Goal: Task Accomplishment & Management: Manage account settings

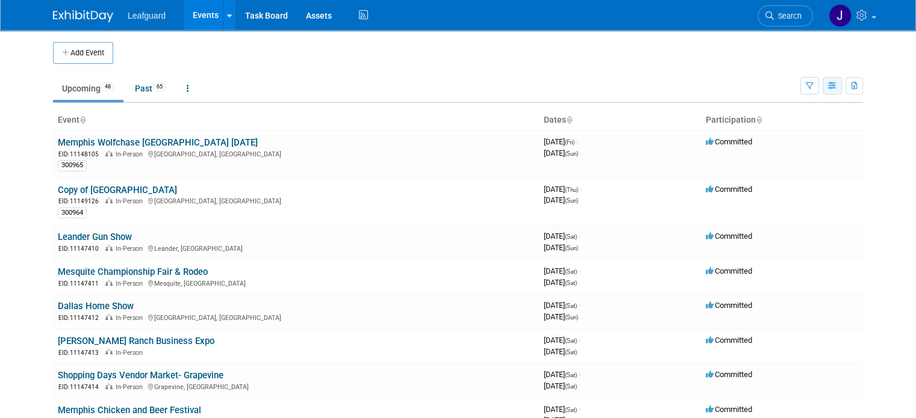
click at [837, 84] on icon "button" at bounding box center [832, 86] width 9 height 8
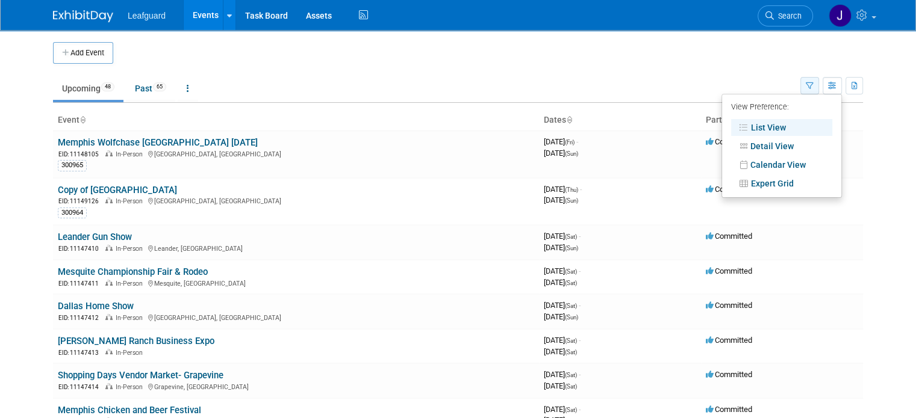
click at [819, 77] on button "button" at bounding box center [809, 85] width 19 height 17
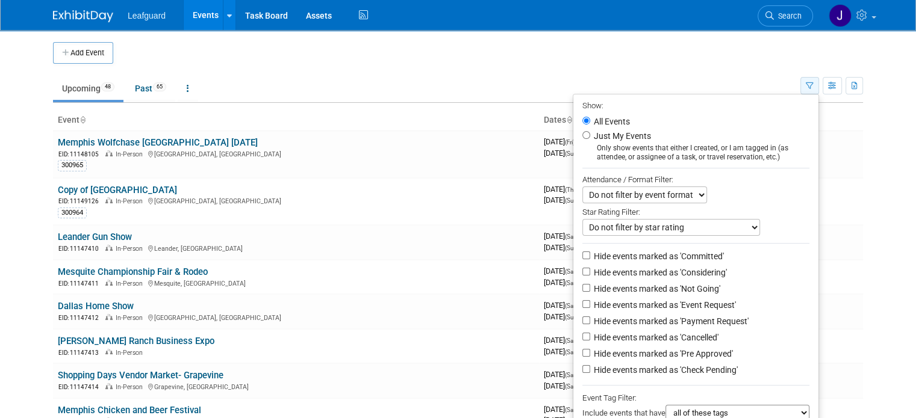
click at [819, 77] on button "button" at bounding box center [809, 85] width 19 height 17
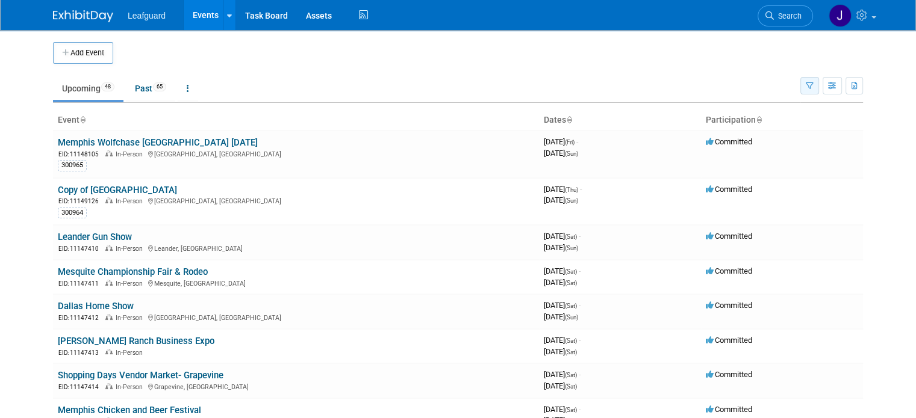
click at [819, 77] on button "button" at bounding box center [809, 85] width 19 height 17
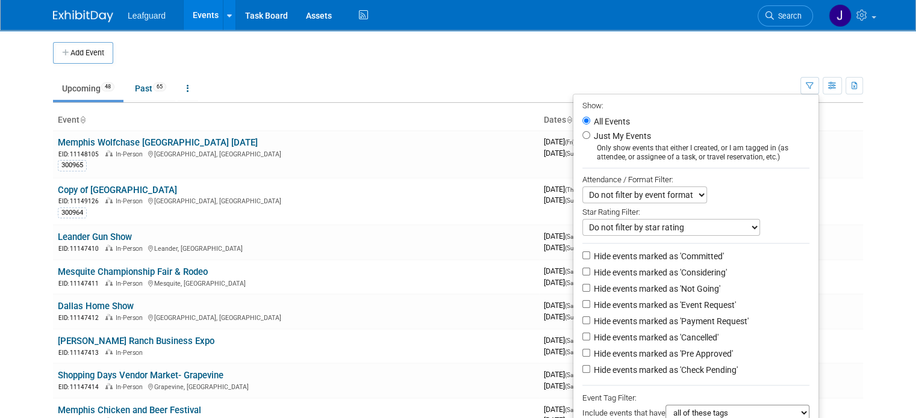
click at [664, 306] on label "Hide events marked as 'Event Request'" at bounding box center [663, 305] width 145 height 12
click at [590, 306] on input "Hide events marked as 'Event Request'" at bounding box center [586, 304] width 8 height 8
checkbox input "true"
click at [683, 325] on label "Hide events marked as 'Payment Request'" at bounding box center [669, 321] width 157 height 12
click at [590, 325] on input "Hide events marked as 'Payment Request'" at bounding box center [586, 321] width 8 height 8
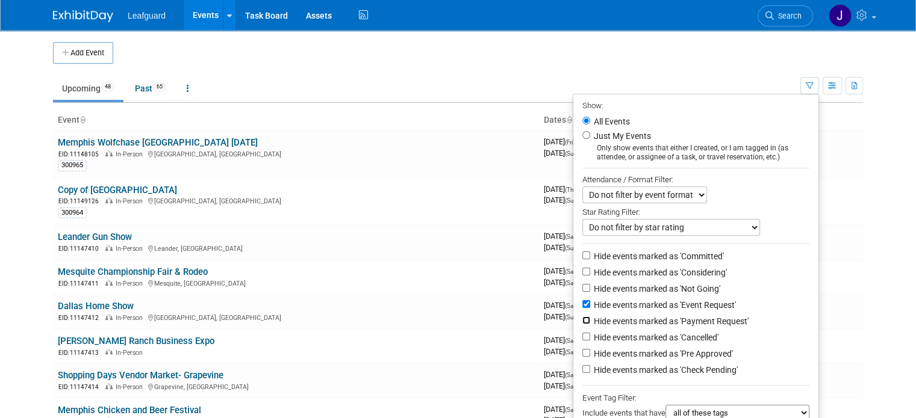
checkbox input "true"
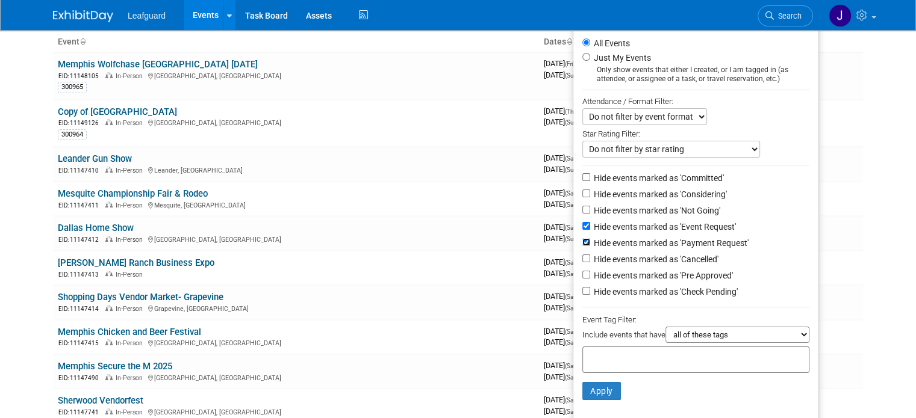
scroll to position [80, 0]
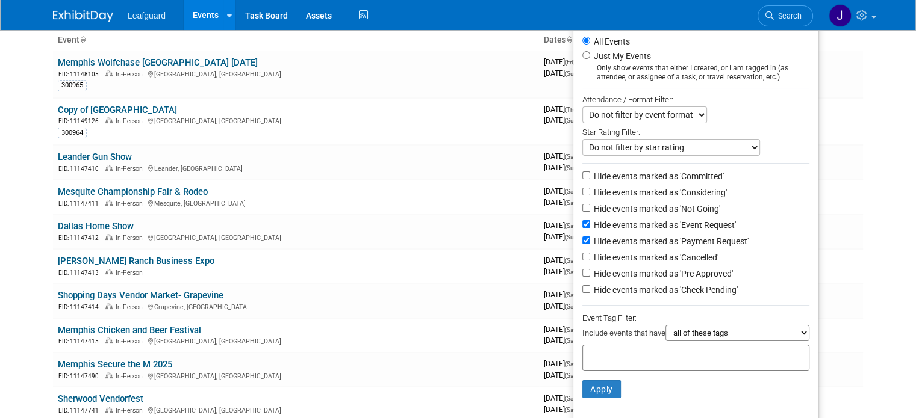
click at [701, 257] on label "Hide events marked as 'Cancelled'" at bounding box center [654, 258] width 127 height 12
click at [590, 257] on input "Hide events marked as 'Cancelled'" at bounding box center [586, 257] width 8 height 8
click at [702, 259] on label "Hide events marked as 'Cancelled'" at bounding box center [654, 258] width 127 height 12
click at [590, 259] on input "Hide events marked as 'Cancelled'" at bounding box center [586, 257] width 8 height 8
checkbox input "false"
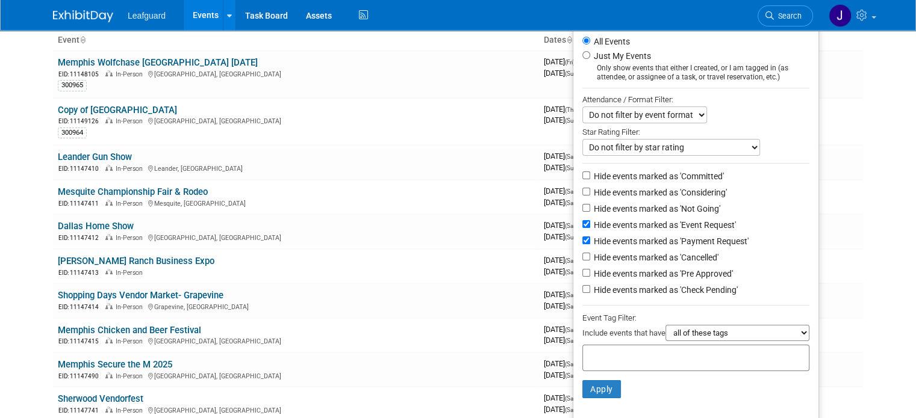
click at [706, 271] on label "Hide events marked as 'Pre Approved'" at bounding box center [661, 274] width 141 height 12
click at [590, 271] on input "Hide events marked as 'Pre Approved'" at bounding box center [586, 273] width 8 height 8
checkbox input "true"
click at [707, 288] on label "Hide events marked as 'Check Pending'" at bounding box center [664, 290] width 146 height 12
click at [590, 288] on input "Hide events marked as 'Check Pending'" at bounding box center [586, 289] width 8 height 8
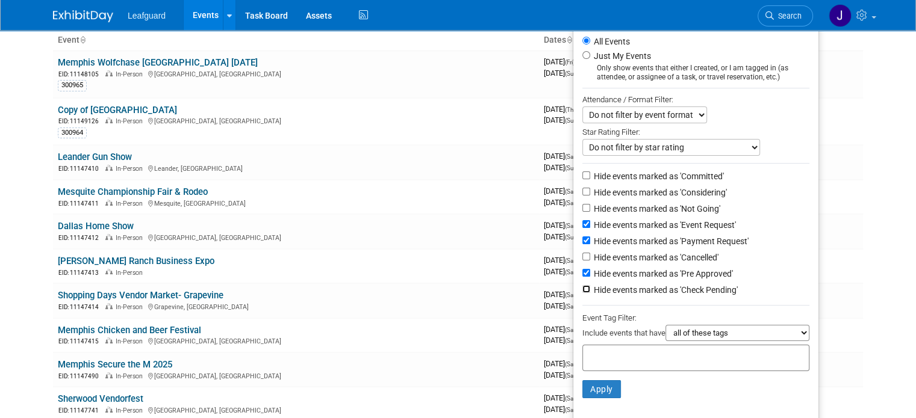
checkbox input "true"
click at [609, 396] on li "Apply Clear Filters" at bounding box center [695, 389] width 245 height 36
click at [609, 387] on button "Apply" at bounding box center [601, 390] width 39 height 18
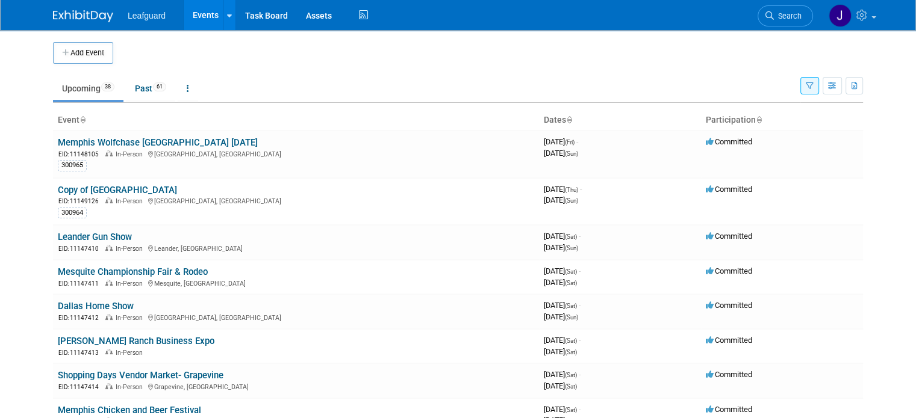
click at [819, 86] on button "button" at bounding box center [809, 85] width 19 height 17
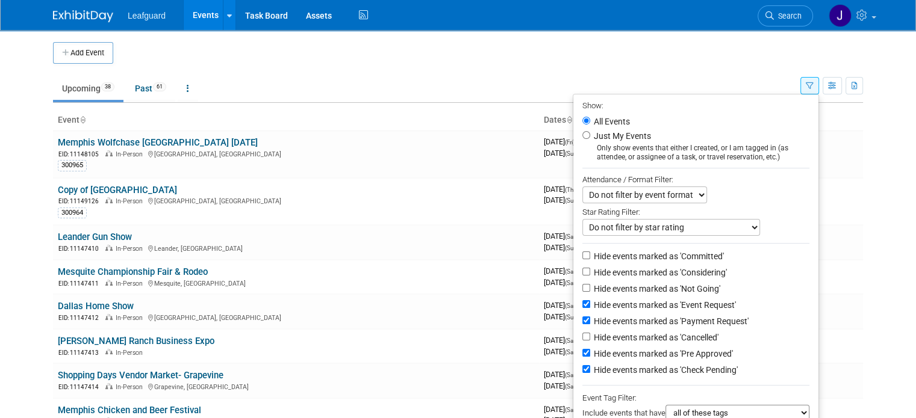
click at [621, 255] on label "Hide events marked as 'Committed'" at bounding box center [657, 256] width 132 height 12
click at [590, 255] on input "Hide events marked as 'Committed'" at bounding box center [586, 256] width 8 height 8
checkbox input "true"
click at [615, 270] on label "Hide events marked as 'Considering'" at bounding box center [658, 273] width 135 height 12
click at [590, 270] on input "Hide events marked as 'Considering'" at bounding box center [586, 272] width 8 height 8
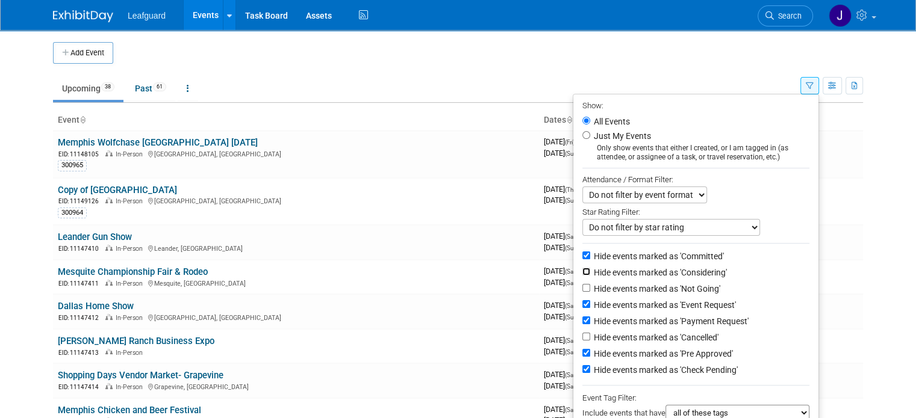
checkbox input "true"
click at [614, 284] on label "Hide events marked as 'Not Going'" at bounding box center [655, 289] width 129 height 12
click at [590, 284] on input "Hide events marked as 'Not Going'" at bounding box center [586, 288] width 8 height 8
checkbox input "true"
click at [612, 306] on label "Hide events marked as 'Event Request'" at bounding box center [663, 305] width 145 height 12
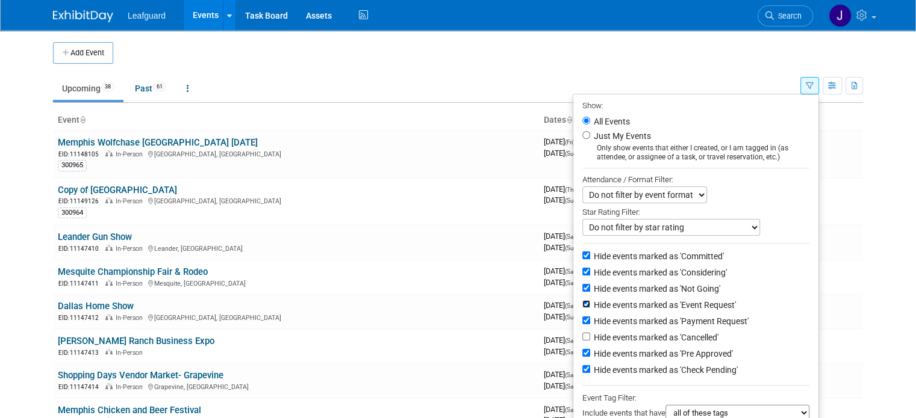
click at [590, 306] on input "Hide events marked as 'Event Request'" at bounding box center [586, 304] width 8 height 8
checkbox input "false"
click at [612, 319] on label "Hide events marked as 'Payment Request'" at bounding box center [669, 321] width 157 height 12
click at [590, 319] on input "Hide events marked as 'Payment Request'" at bounding box center [586, 321] width 8 height 8
checkbox input "false"
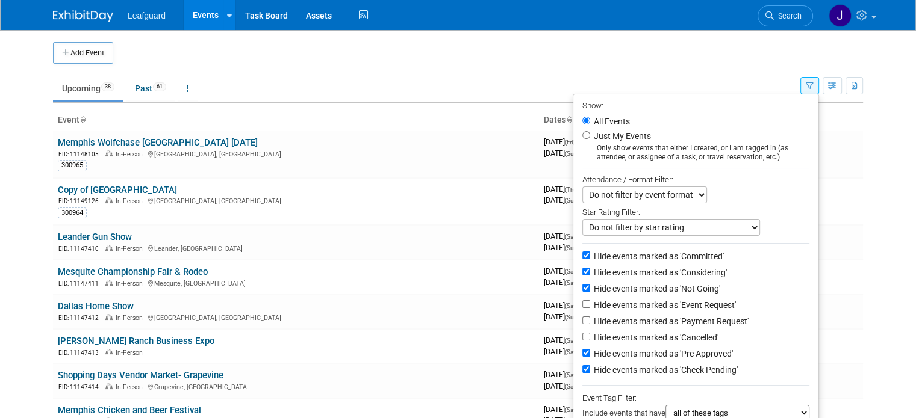
click at [611, 335] on label "Hide events marked as 'Cancelled'" at bounding box center [654, 338] width 127 height 12
click at [590, 335] on input "Hide events marked as 'Cancelled'" at bounding box center [586, 337] width 8 height 8
checkbox input "true"
click at [607, 352] on label "Hide events marked as 'Pre Approved'" at bounding box center [661, 354] width 141 height 12
click at [590, 352] on input "Hide events marked as 'Pre Approved'" at bounding box center [586, 353] width 8 height 8
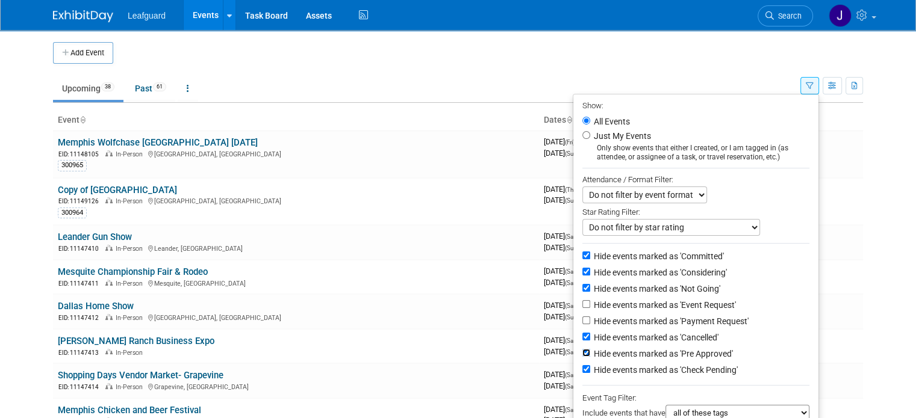
checkbox input "false"
click at [609, 365] on label "Hide events marked as 'Check Pending'" at bounding box center [664, 370] width 146 height 12
click at [590, 365] on input "Hide events marked as 'Check Pending'" at bounding box center [586, 369] width 8 height 8
checkbox input "false"
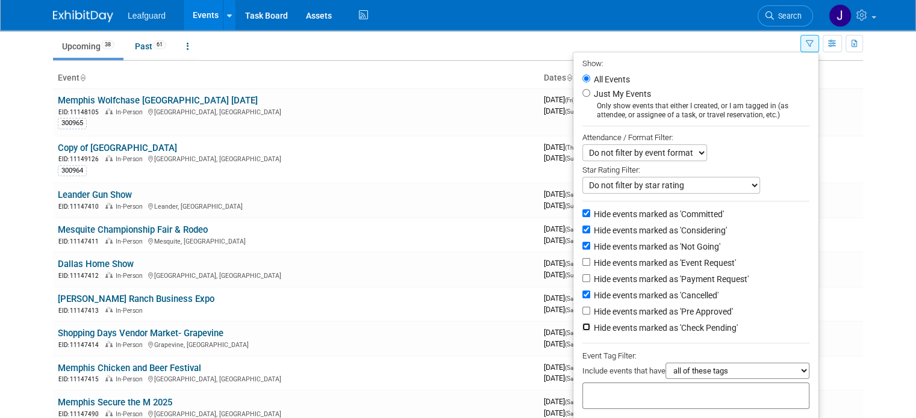
scroll to position [160, 0]
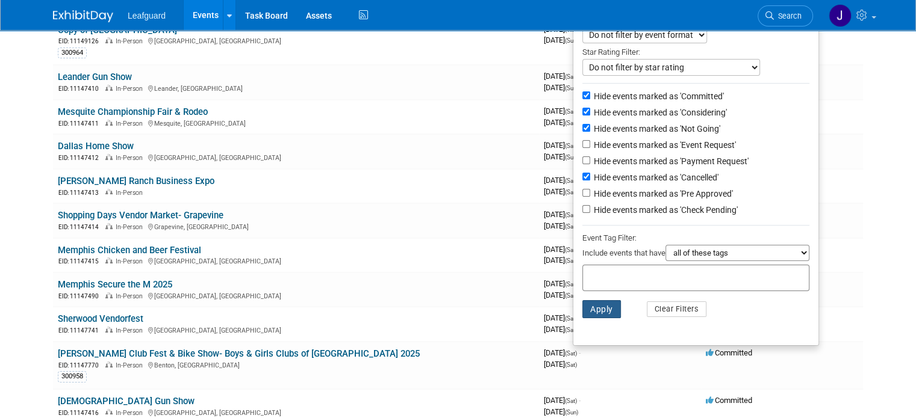
click at [613, 309] on button "Apply" at bounding box center [601, 309] width 39 height 18
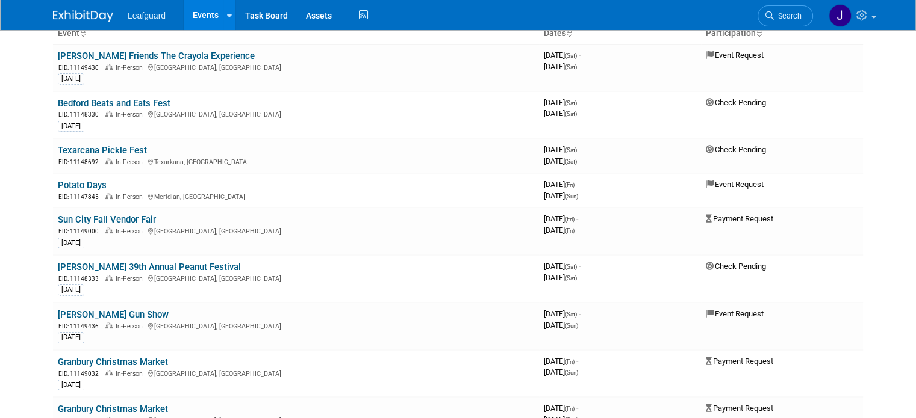
scroll to position [11, 0]
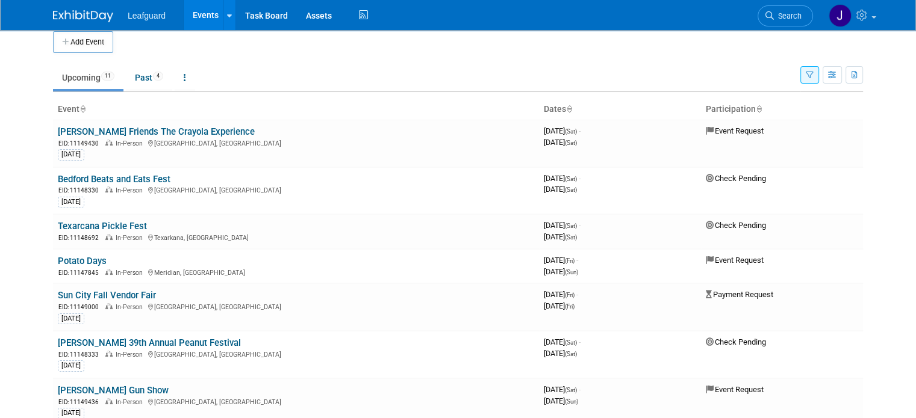
click at [813, 73] on icon "button" at bounding box center [810, 76] width 8 height 8
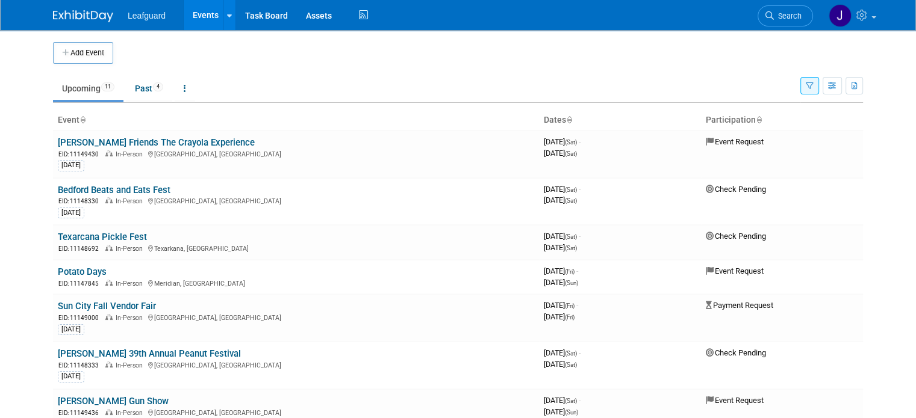
click at [813, 86] on icon "button" at bounding box center [810, 86] width 8 height 8
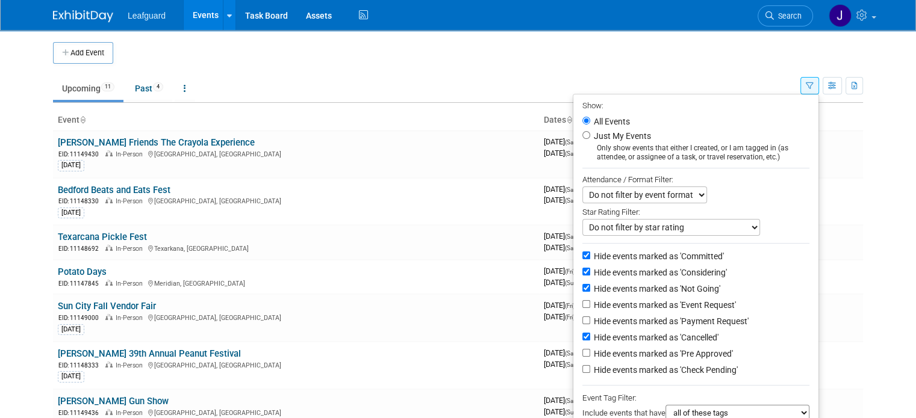
click at [872, 264] on div "Add Event New Event Duplicate Event Warning There is another event in your work…" at bounding box center [458, 340] width 828 height 620
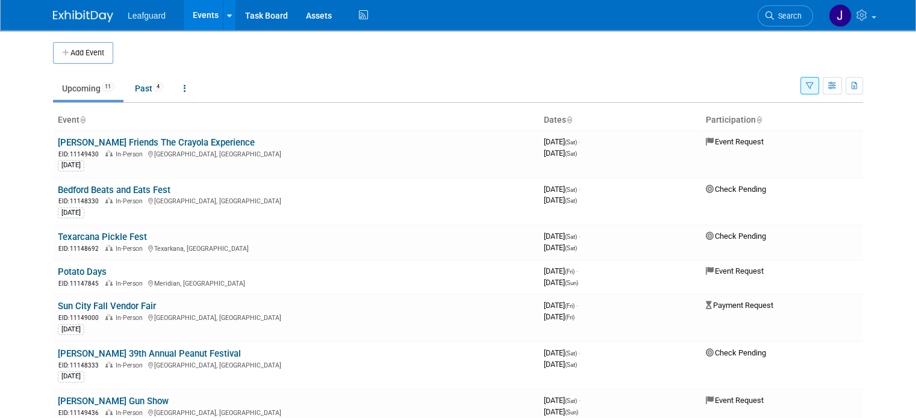
click at [813, 85] on icon "button" at bounding box center [810, 86] width 8 height 8
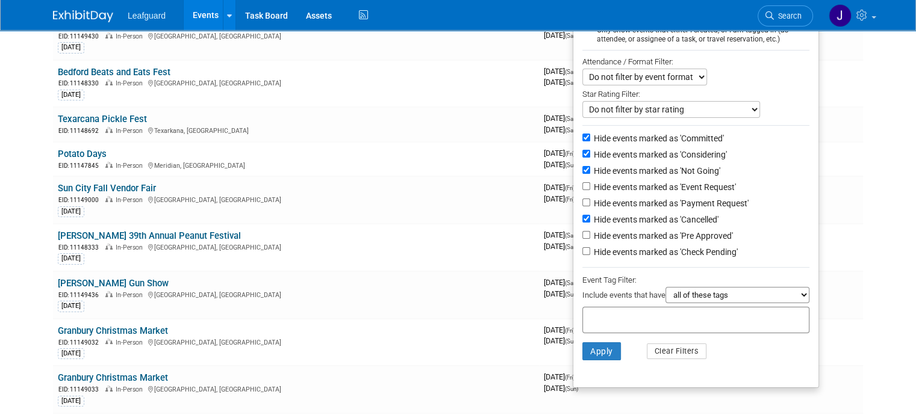
scroll to position [120, 0]
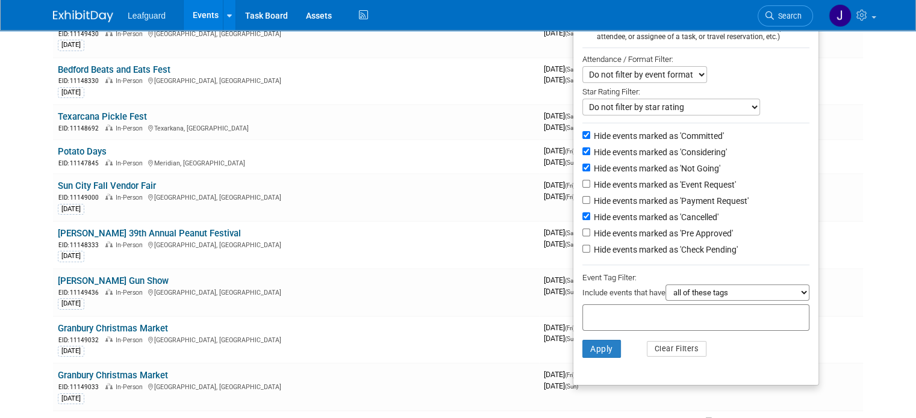
click at [677, 250] on label "Hide events marked as 'Check Pending'" at bounding box center [664, 250] width 146 height 12
click at [590, 250] on input "Hide events marked as 'Check Pending'" at bounding box center [586, 249] width 8 height 8
checkbox input "true"
click at [609, 341] on button "Apply" at bounding box center [601, 349] width 39 height 18
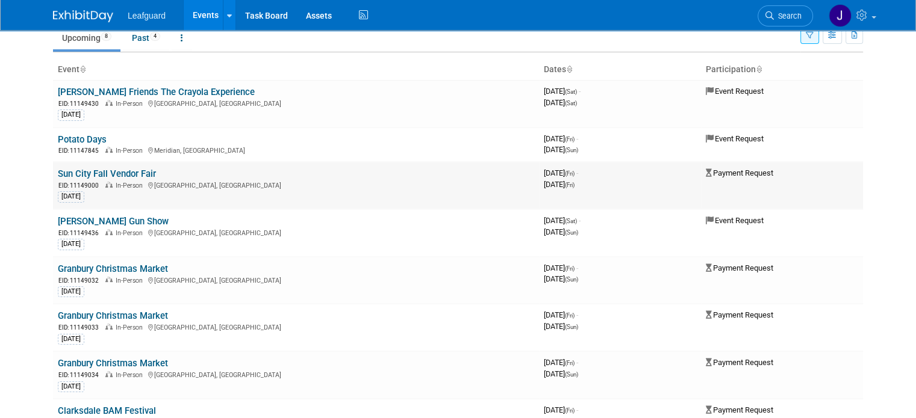
scroll to position [40, 0]
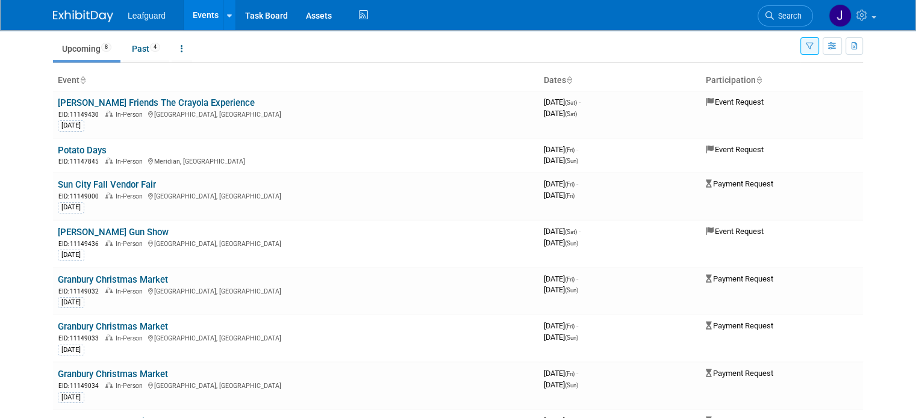
click at [96, 98] on link "[PERSON_NAME] Friends The Crayola Experience" at bounding box center [156, 103] width 197 height 11
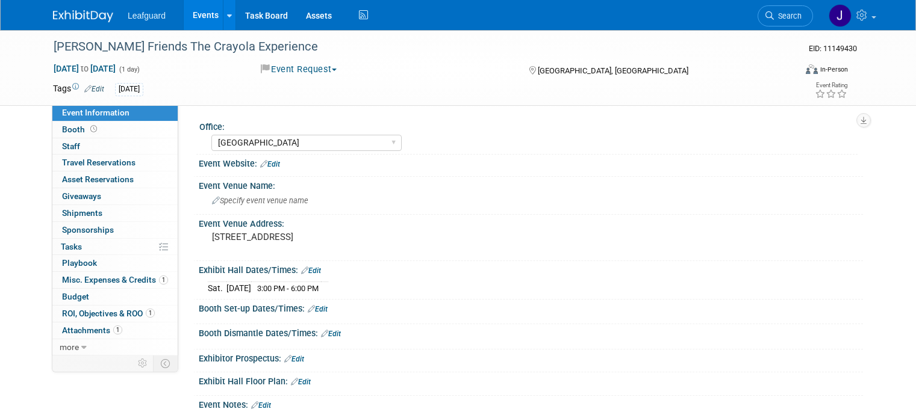
select select "[GEOGRAPHIC_DATA]"
select select "No"
select select "Check"
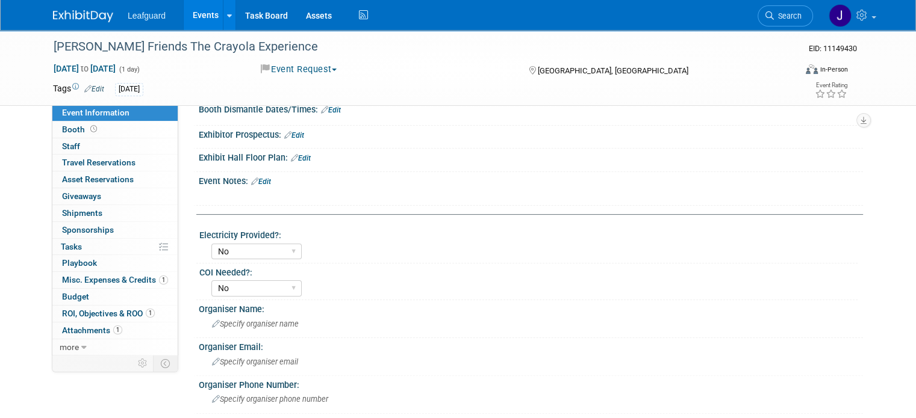
scroll to position [137, 0]
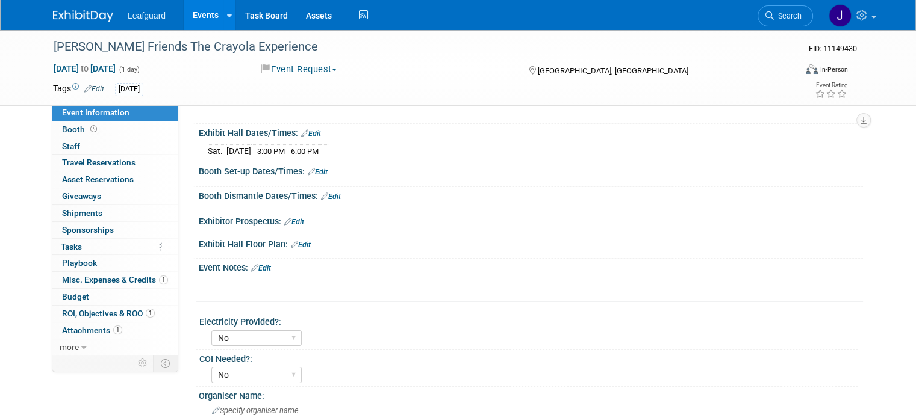
click at [310, 72] on button "Event Request" at bounding box center [298, 69] width 85 height 13
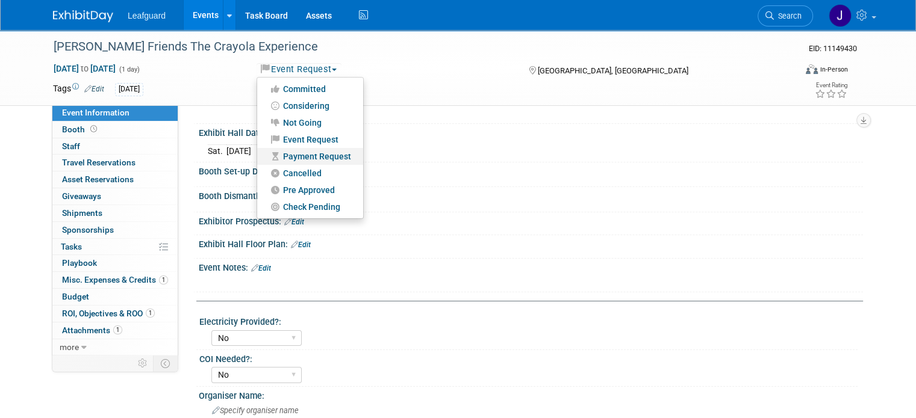
click at [322, 161] on link "Payment Request" at bounding box center [310, 156] width 106 height 17
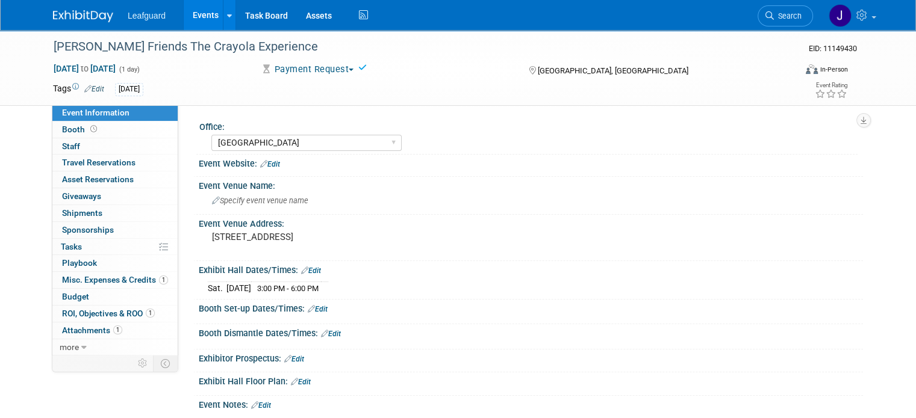
click at [73, 14] on img at bounding box center [83, 16] width 60 height 12
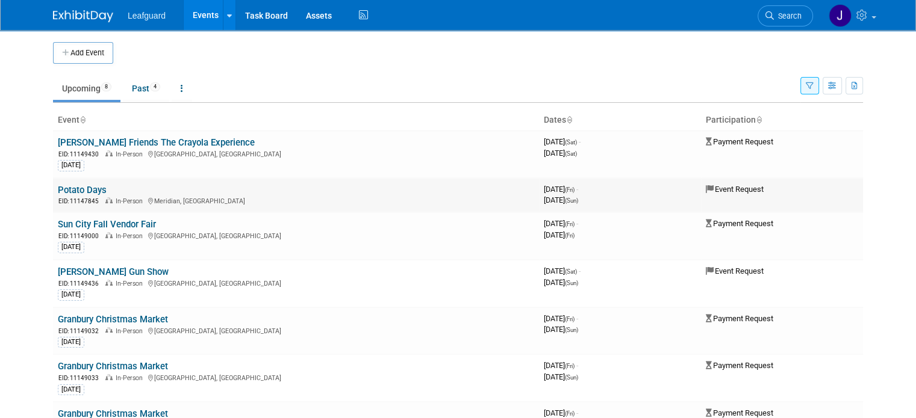
click at [64, 188] on link "Potato Days" at bounding box center [82, 190] width 49 height 11
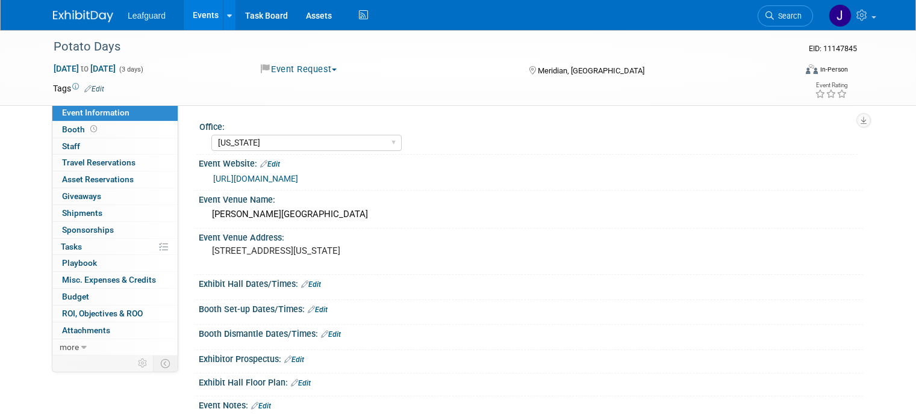
select select "[US_STATE]"
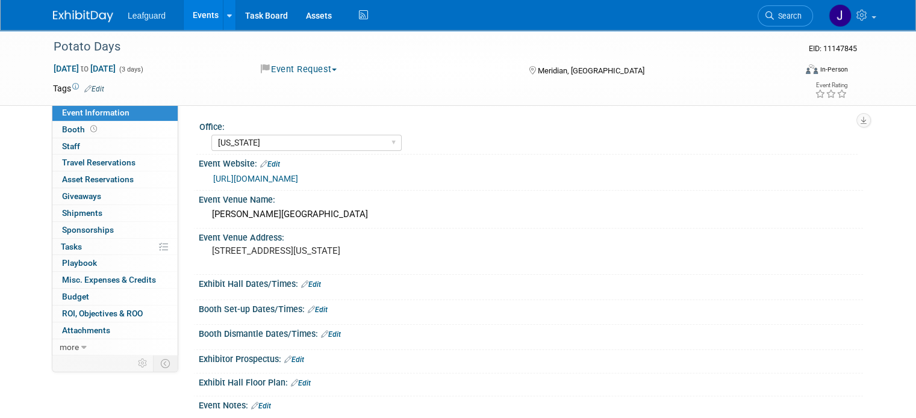
click at [302, 69] on button "Event Request" at bounding box center [298, 69] width 85 height 13
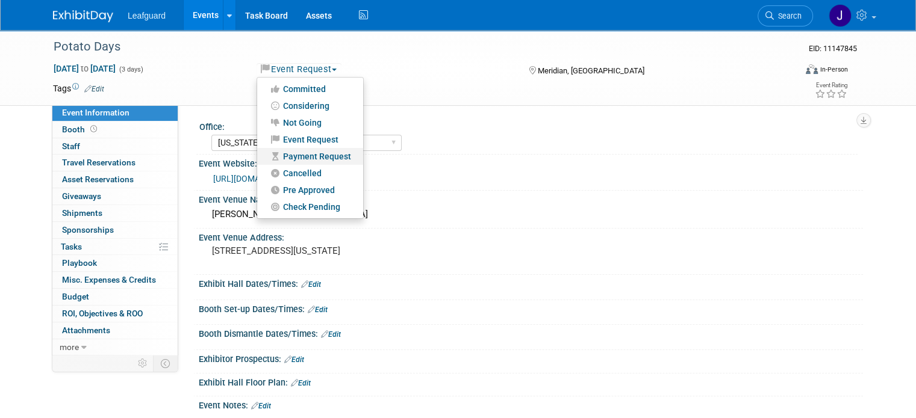
click at [318, 158] on link "Payment Request" at bounding box center [310, 156] width 106 height 17
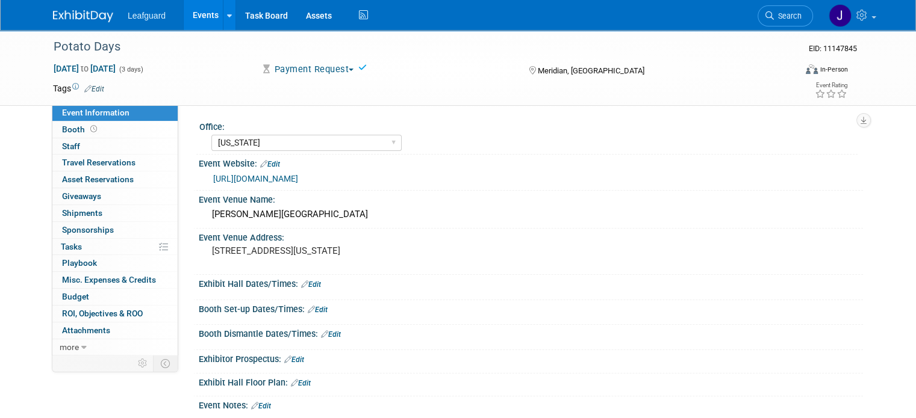
click at [64, 20] on img at bounding box center [83, 16] width 60 height 12
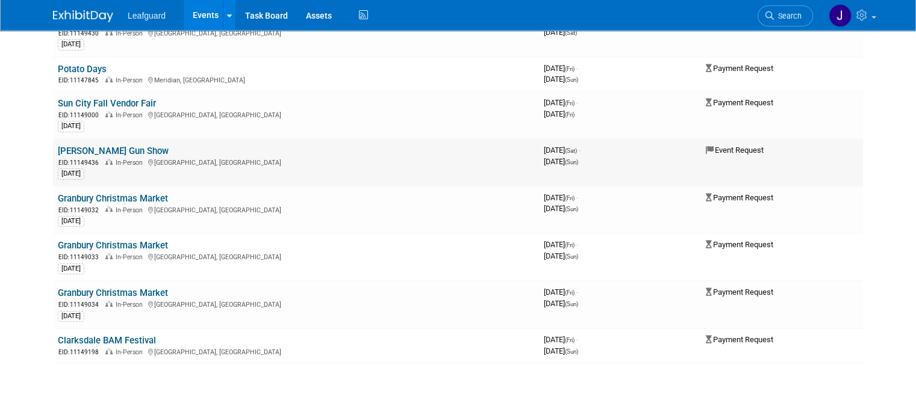
scroll to position [120, 0]
click at [72, 149] on link "[PERSON_NAME] Gun Show" at bounding box center [113, 151] width 111 height 11
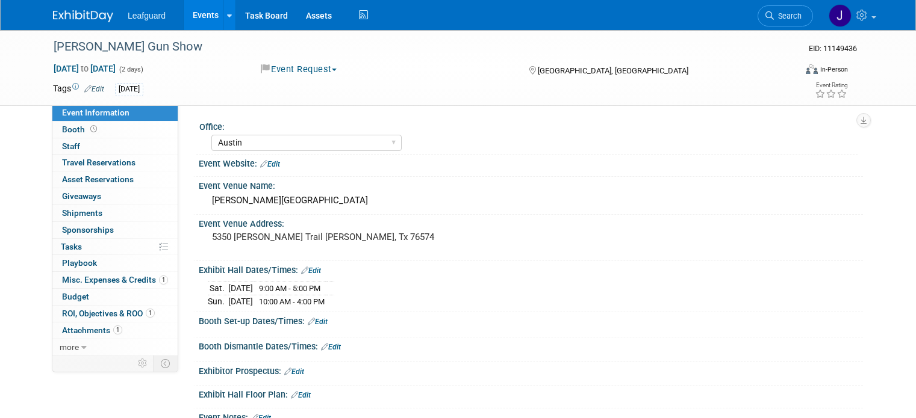
select select "Austin"
select select "No"
select select "Credit Card"
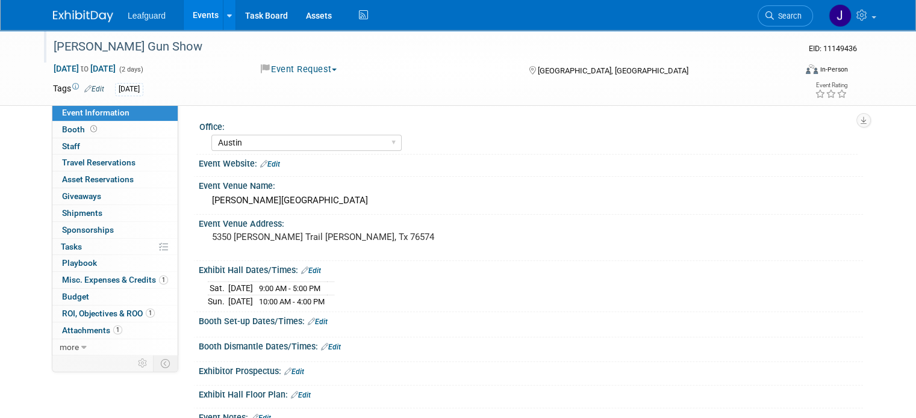
click at [315, 59] on div "[PERSON_NAME] Gun Show" at bounding box center [416, 46] width 745 height 33
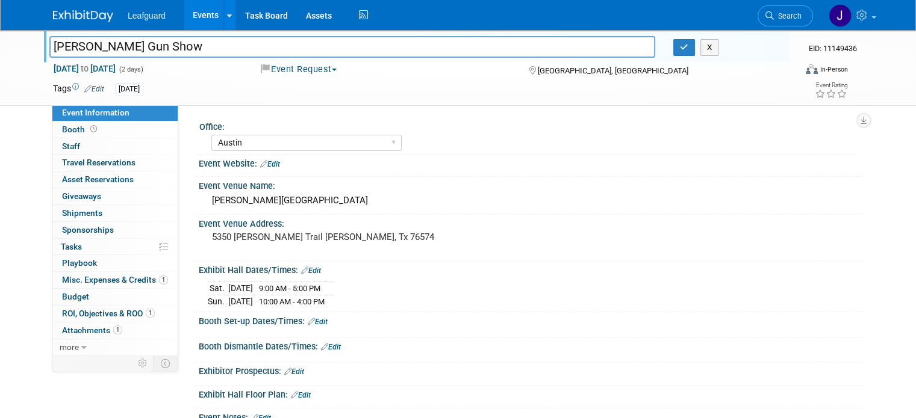
click at [307, 73] on button "Event Request" at bounding box center [298, 69] width 85 height 13
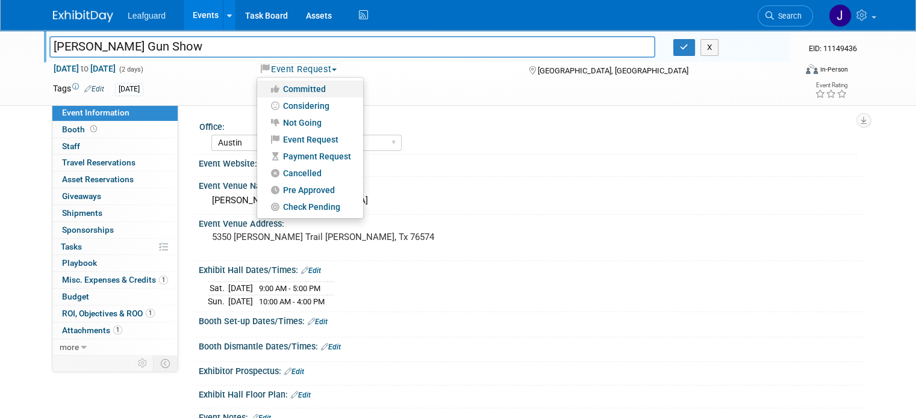
click at [312, 86] on link "Committed" at bounding box center [310, 89] width 106 height 17
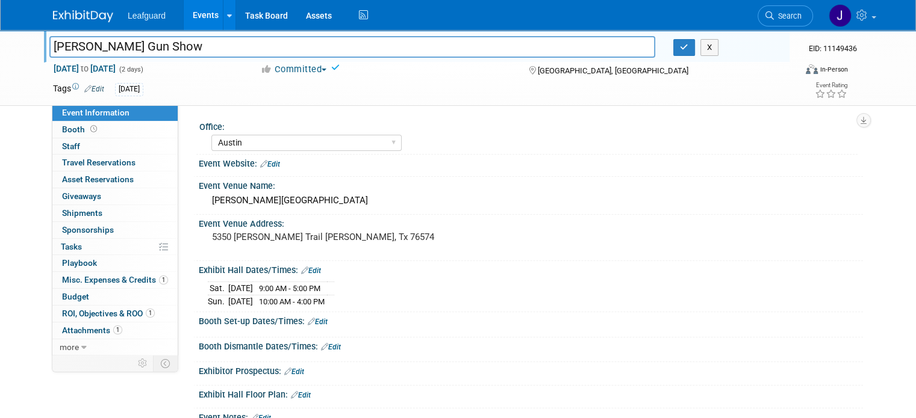
click at [296, 70] on button "Committed" at bounding box center [293, 69] width 75 height 13
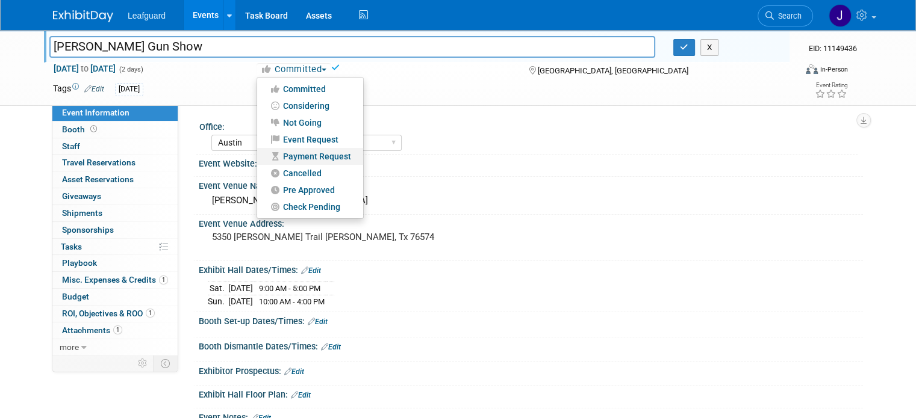
click at [316, 154] on link "Payment Request" at bounding box center [310, 156] width 106 height 17
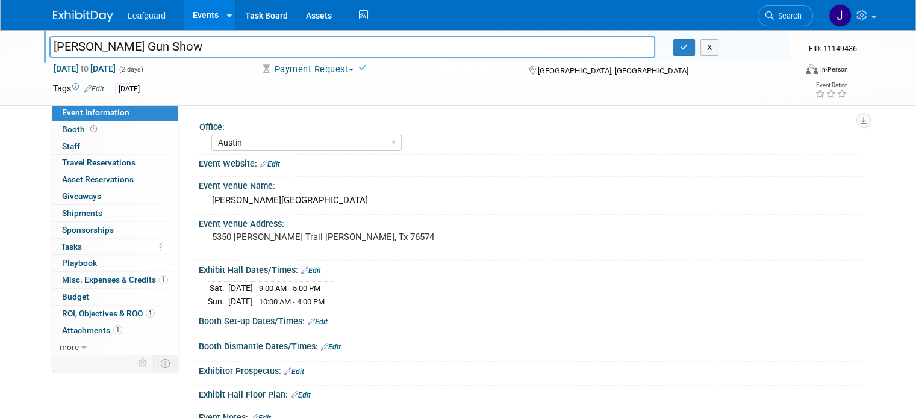
click at [60, 14] on img at bounding box center [83, 16] width 60 height 12
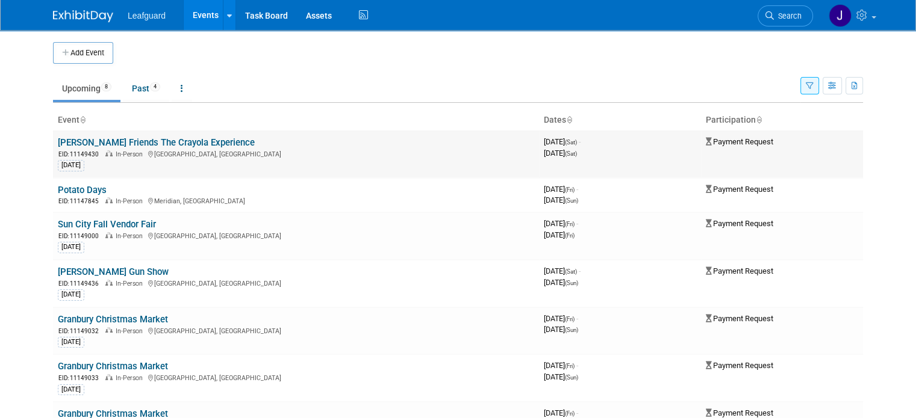
click at [96, 140] on link "[PERSON_NAME] Friends The Crayola Experience" at bounding box center [156, 142] width 197 height 11
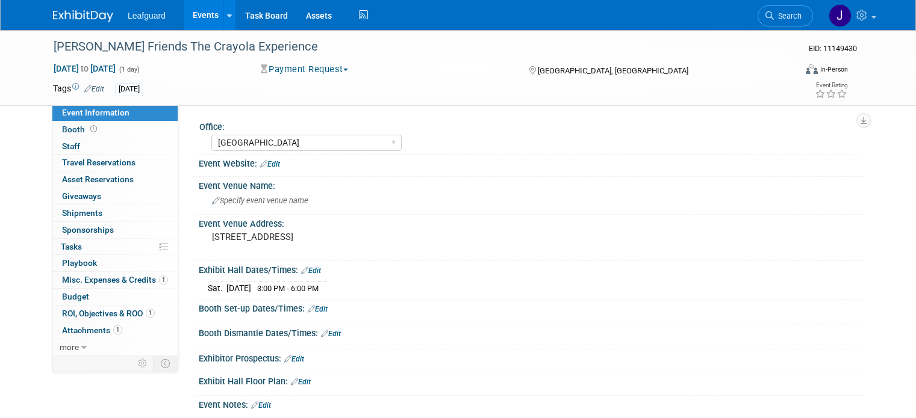
select select "[GEOGRAPHIC_DATA]"
select select "No"
select select "Check"
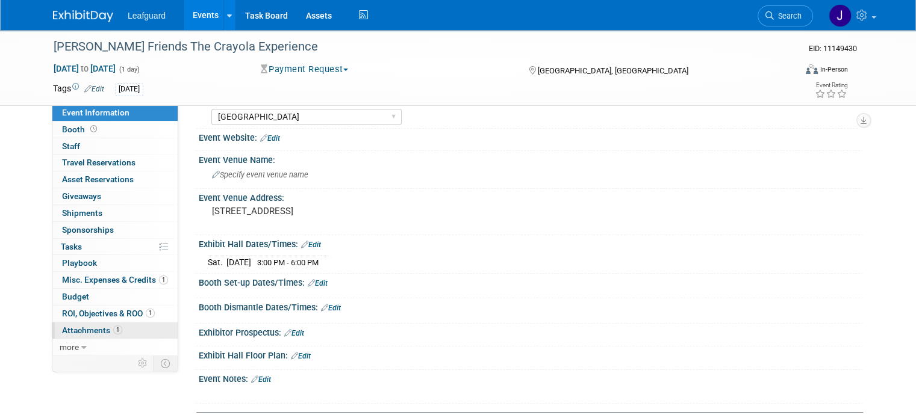
scroll to position [40, 0]
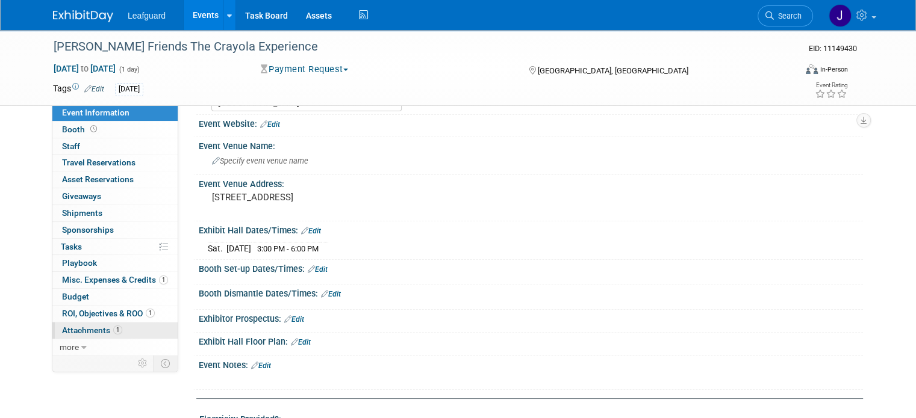
click at [87, 326] on span "Attachments 1" at bounding box center [92, 331] width 60 height 10
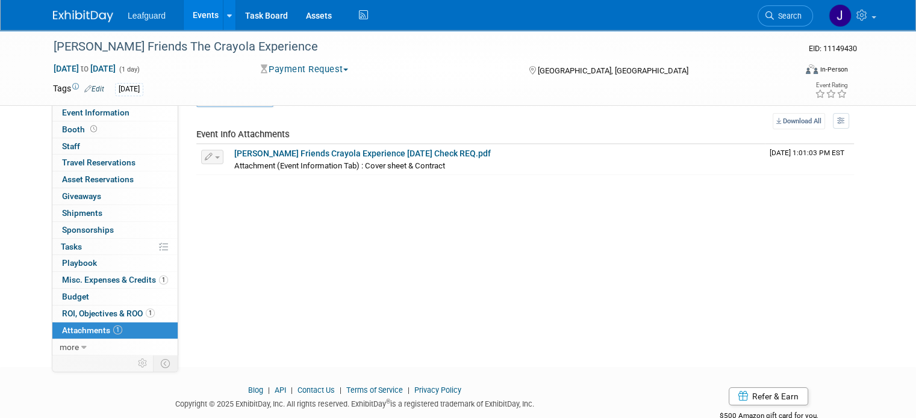
scroll to position [0, 0]
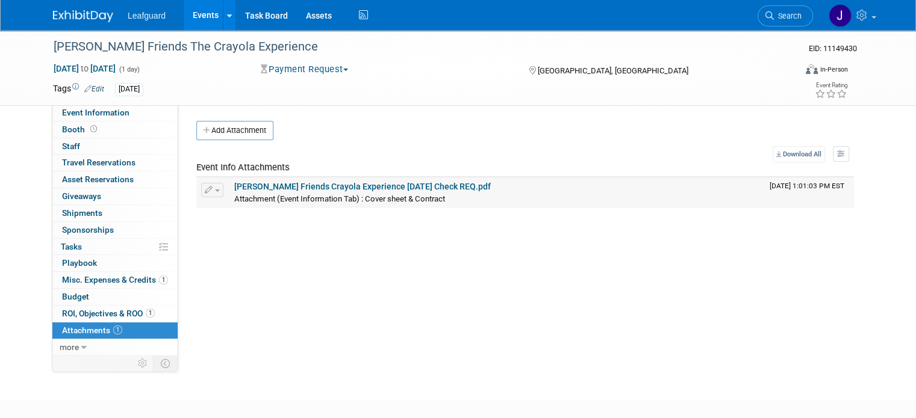
click at [418, 188] on link "[PERSON_NAME] Friends Crayola Experience [DATE] Check REQ.pdf" at bounding box center [362, 187] width 256 height 10
click at [106, 107] on link "Event Information" at bounding box center [114, 113] width 125 height 16
select select "[GEOGRAPHIC_DATA]"
select select "No"
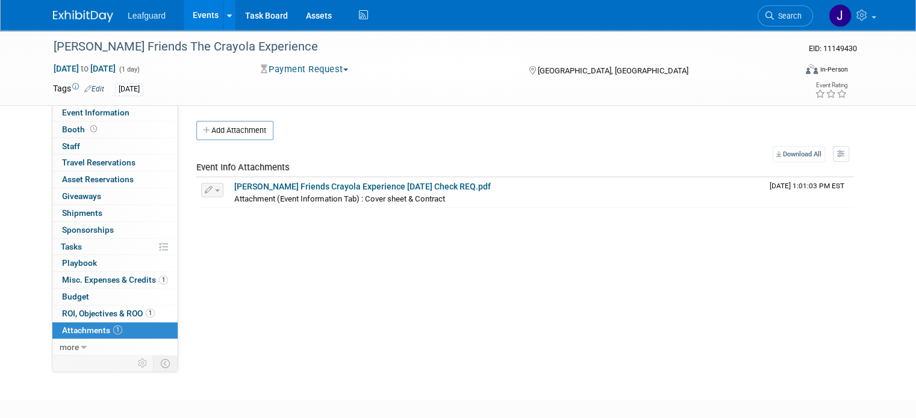
select select "Check"
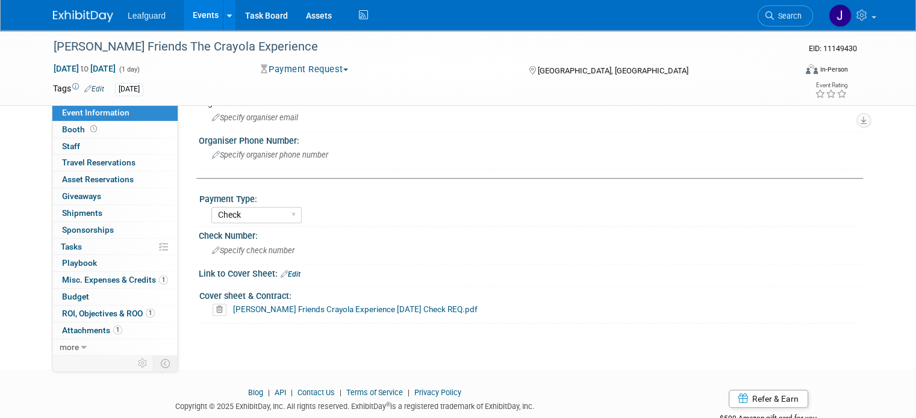
scroll to position [499, 0]
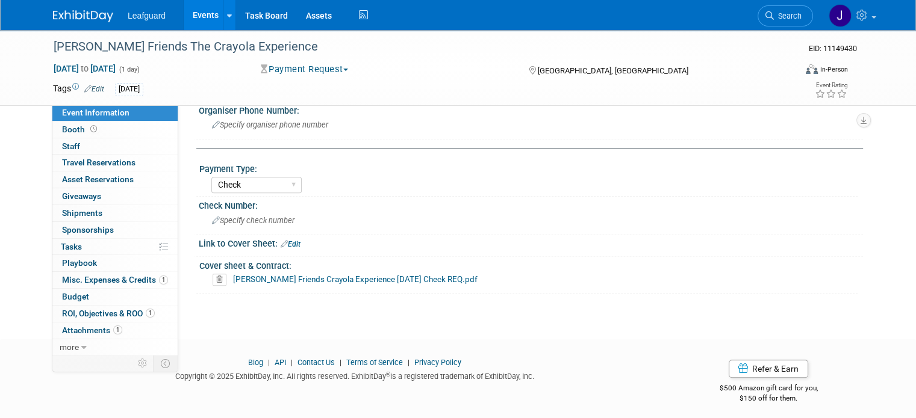
click at [288, 240] on link "Edit" at bounding box center [291, 244] width 20 height 8
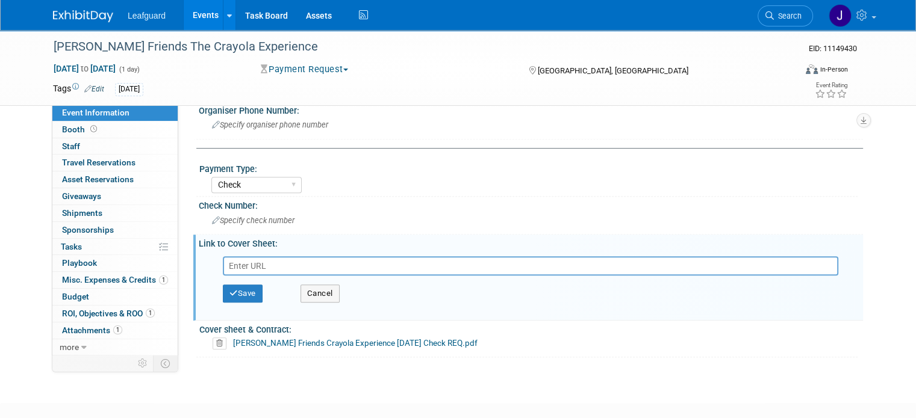
click at [273, 258] on input "text" at bounding box center [530, 265] width 615 height 19
type input "https://www.exhibitday.com/Workspace/GetAttachment/10051881?a=10302809&v=175501…"
click at [238, 288] on button "Save" at bounding box center [243, 294] width 40 height 18
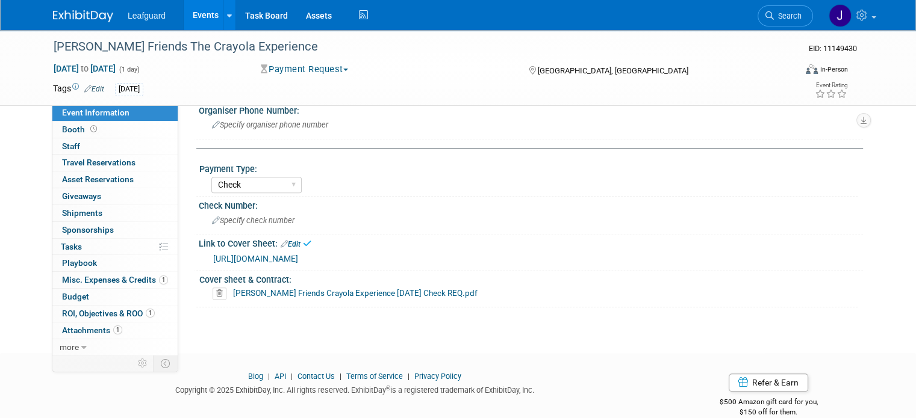
click at [63, 19] on img at bounding box center [83, 16] width 60 height 12
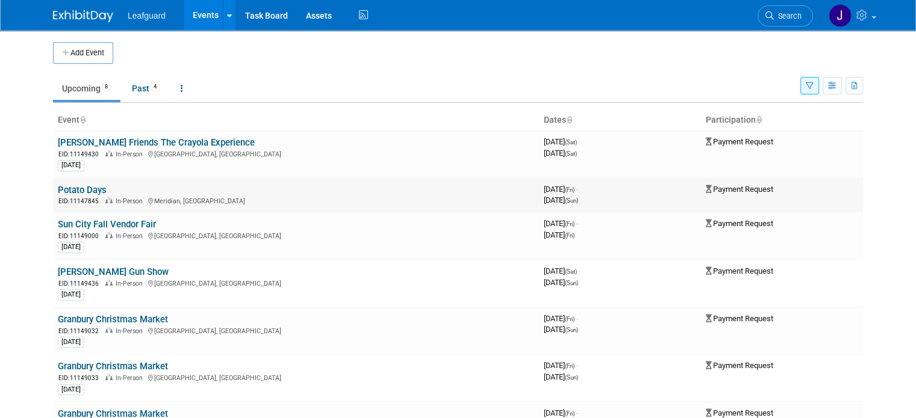
click at [67, 192] on link "Potato Days" at bounding box center [82, 190] width 49 height 11
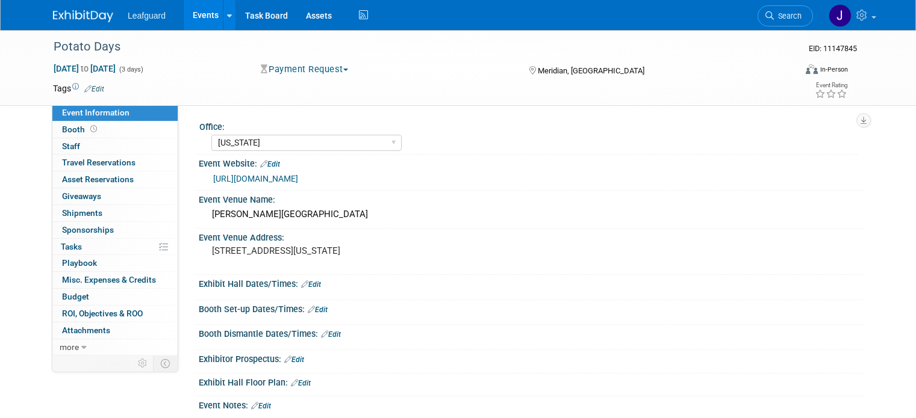
select select "[US_STATE]"
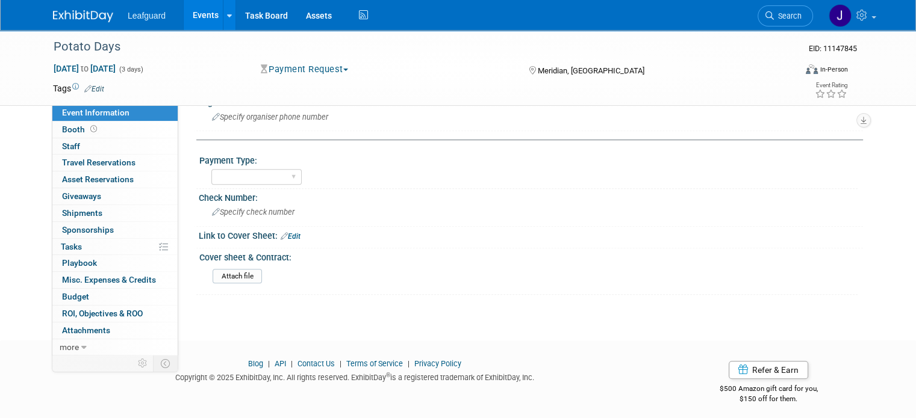
scroll to position [508, 0]
click at [81, 344] on icon at bounding box center [83, 348] width 5 height 8
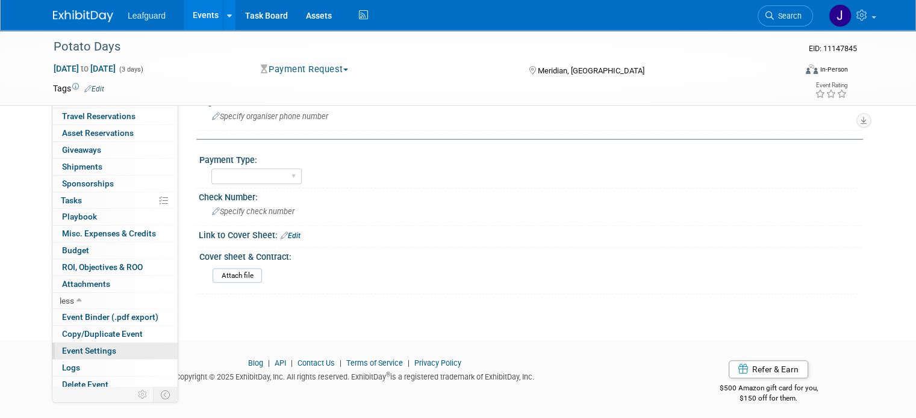
scroll to position [50, 0]
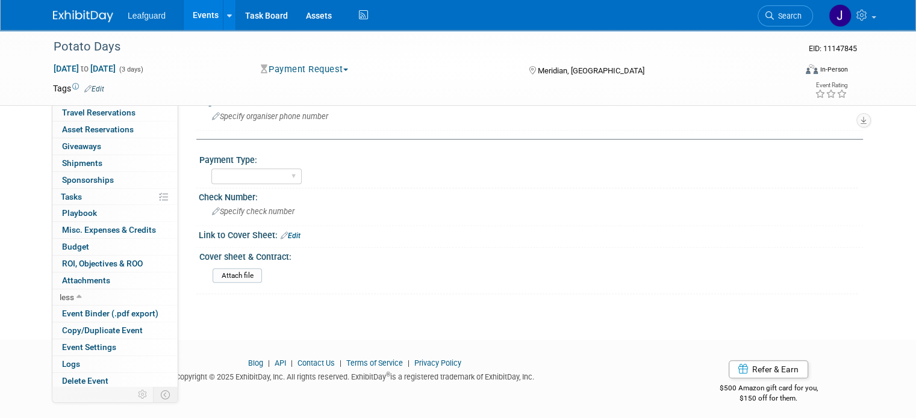
click at [73, 12] on img at bounding box center [83, 16] width 60 height 12
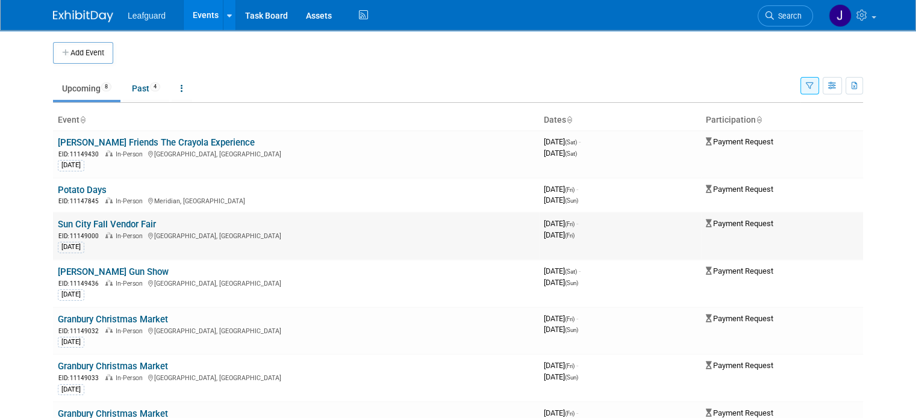
click at [92, 231] on div "EID: 11149000 In-Person [GEOGRAPHIC_DATA], [GEOGRAPHIC_DATA]" at bounding box center [296, 236] width 476 height 10
click at [99, 225] on link "Sun City Fall Vendor Fair" at bounding box center [107, 224] width 98 height 11
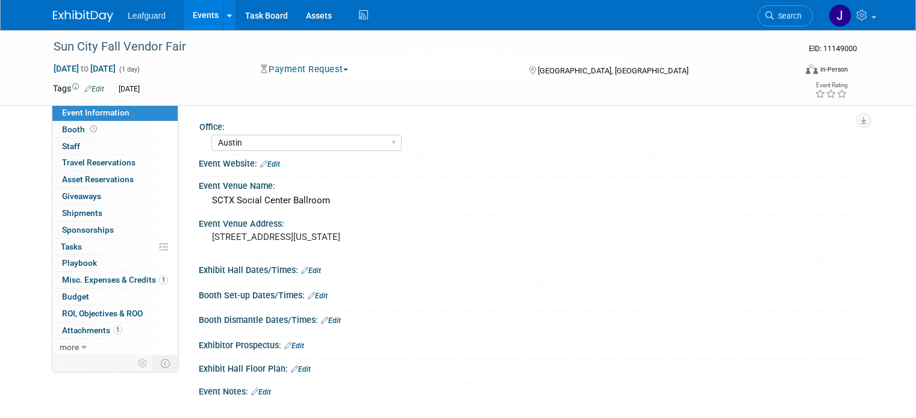
select select "Austin"
select select "No"
select select "Credit Card"
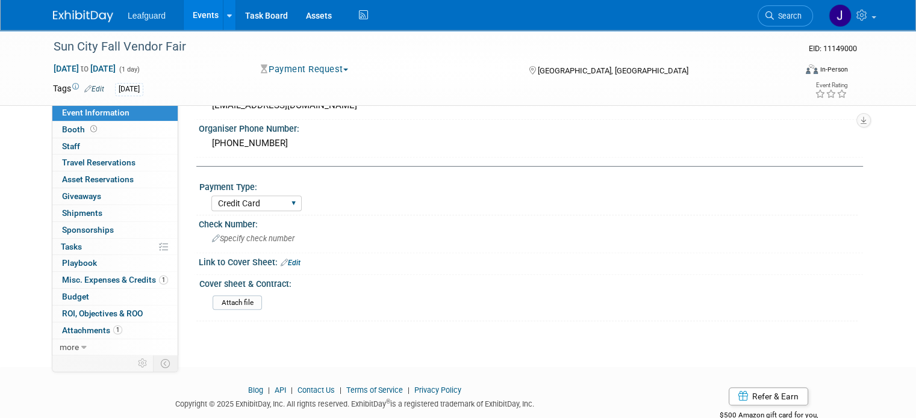
scroll to position [494, 0]
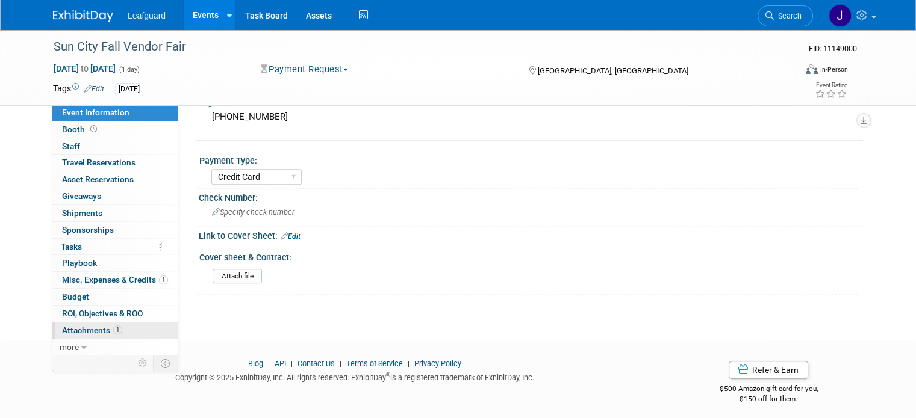
click at [92, 326] on span "Attachments 1" at bounding box center [92, 331] width 60 height 10
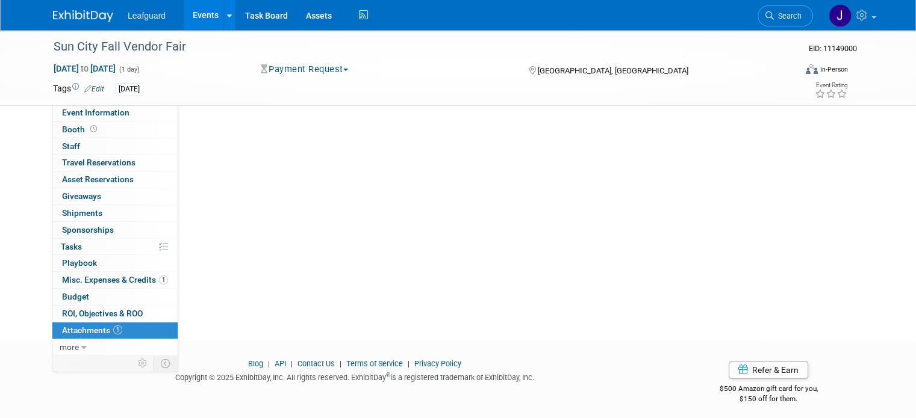
scroll to position [0, 0]
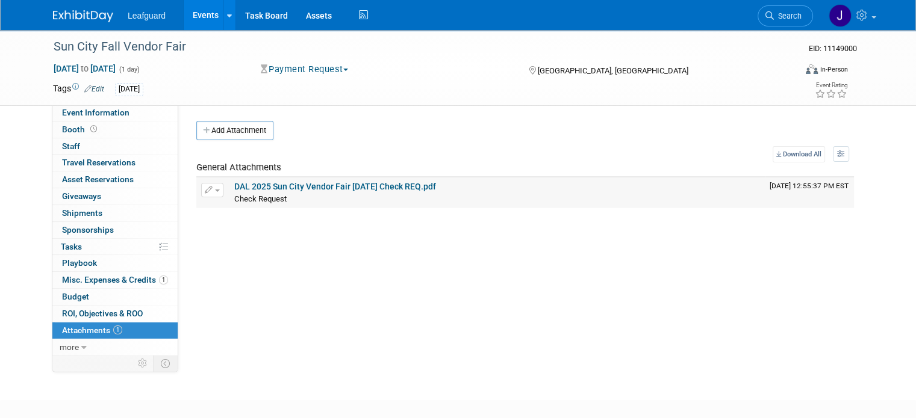
click at [335, 182] on link "DAL 2025 Sun City Vendor Fair [DATE] Check REQ.pdf" at bounding box center [335, 187] width 202 height 10
click at [79, 11] on img at bounding box center [83, 16] width 60 height 12
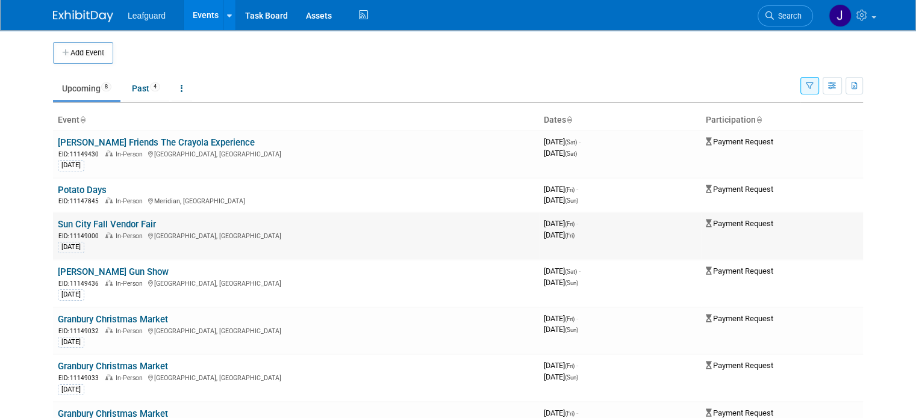
click at [90, 231] on div "EID: 11149000 In-Person Georgetown, TX" at bounding box center [296, 236] width 476 height 10
click at [94, 226] on link "Sun City Fall Vendor Fair" at bounding box center [107, 224] width 98 height 11
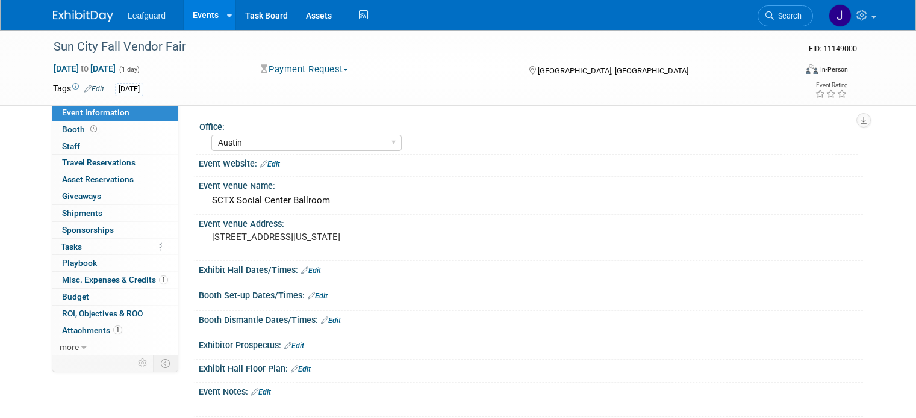
select select "Austin"
select select "No"
select select "Credit Card"
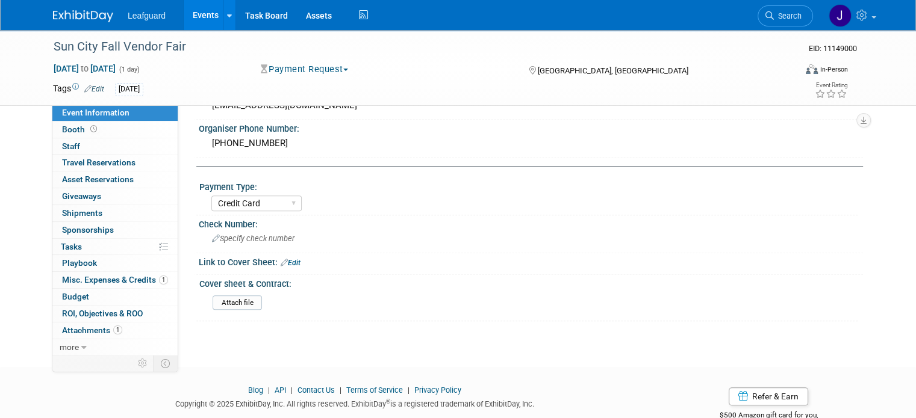
scroll to position [494, 0]
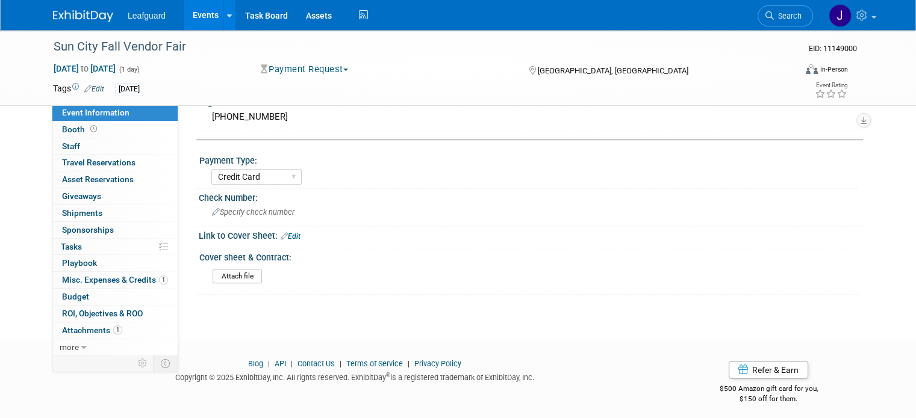
click at [286, 232] on link "Edit" at bounding box center [291, 236] width 20 height 8
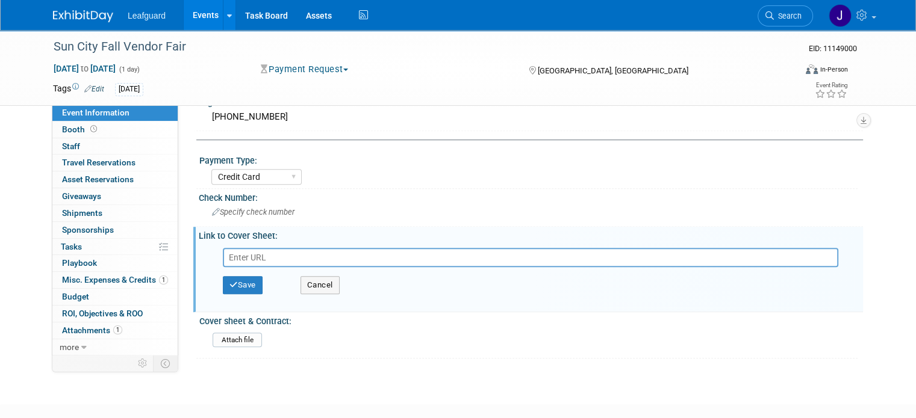
click at [255, 253] on input "text" at bounding box center [530, 257] width 615 height 19
type input "https://www.exhibitday.com/Workspace/GetAttachment/10051881?a=10302382&v=175501…"
click at [234, 282] on button "Save" at bounding box center [243, 285] width 40 height 18
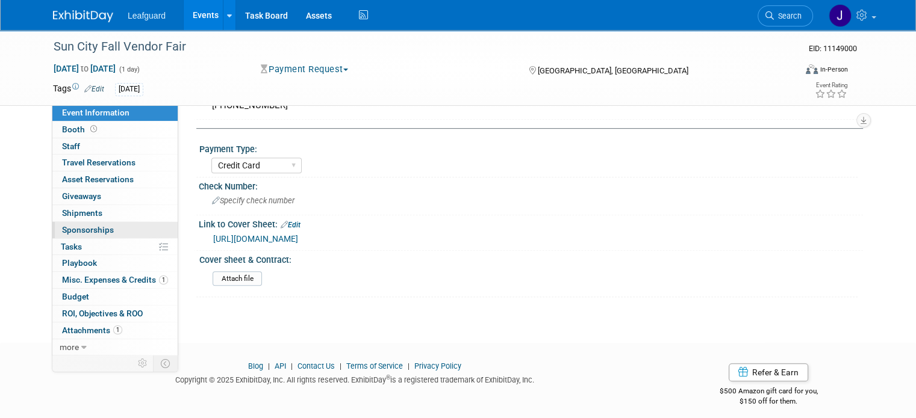
scroll to position [508, 0]
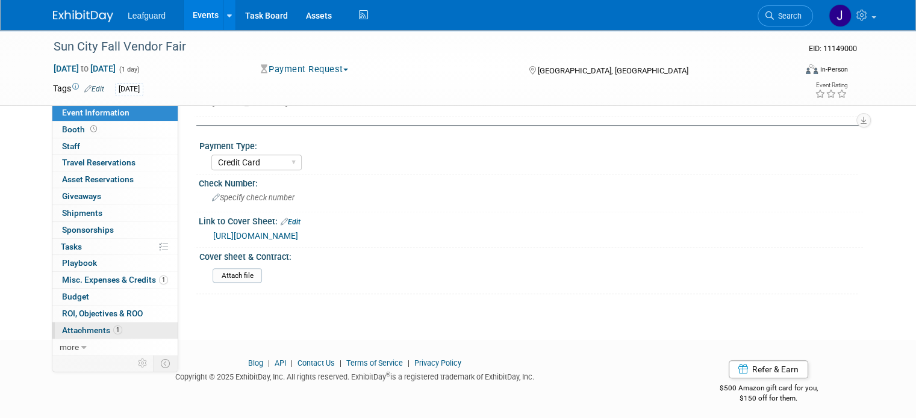
click at [96, 327] on span "Attachments 1" at bounding box center [92, 331] width 60 height 10
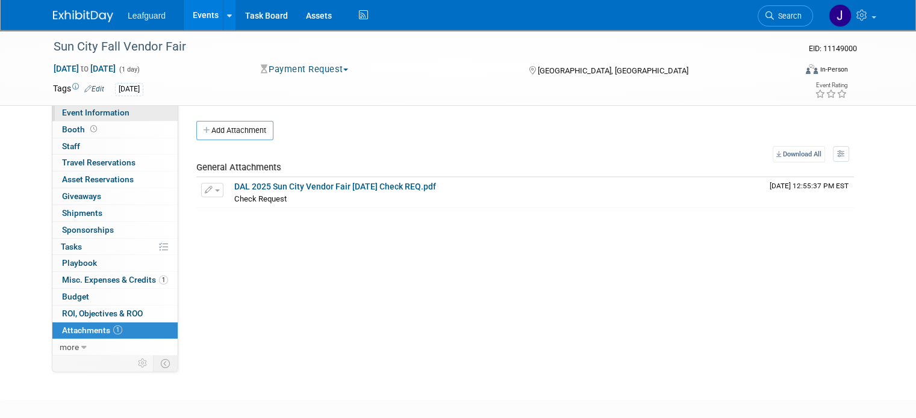
click at [108, 113] on span "Event Information" at bounding box center [95, 113] width 67 height 10
select select "Austin"
select select "No"
select select "Credit Card"
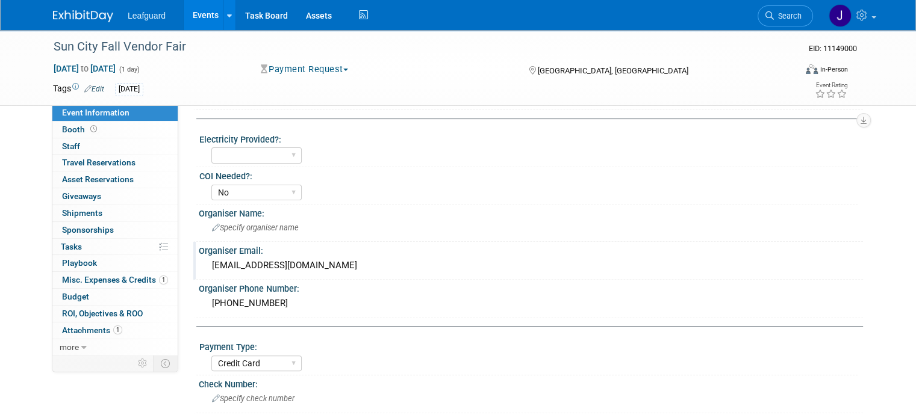
scroll to position [508, 0]
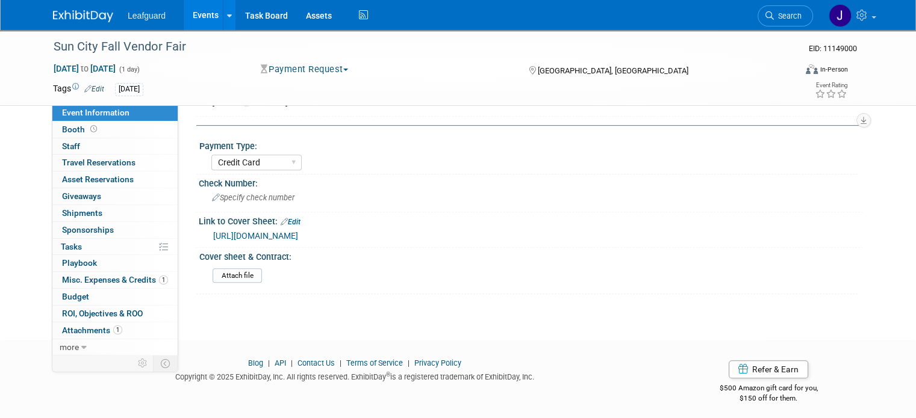
click at [84, 16] on img at bounding box center [83, 16] width 60 height 12
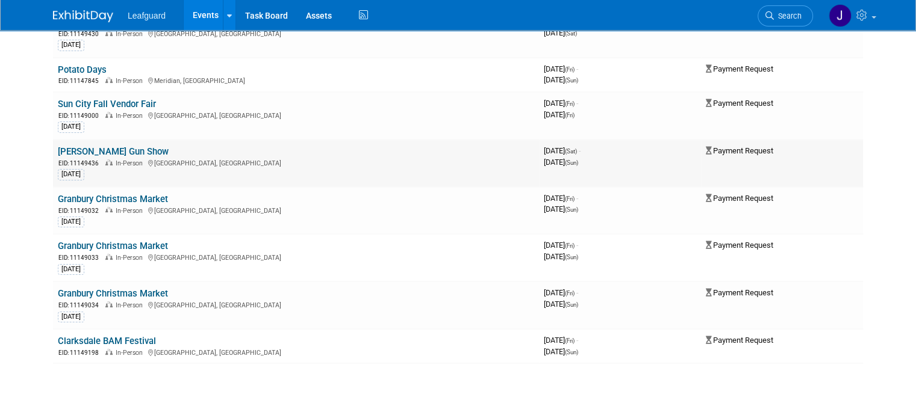
scroll to position [120, 0]
click at [84, 148] on link "[PERSON_NAME] Gun Show" at bounding box center [113, 151] width 111 height 11
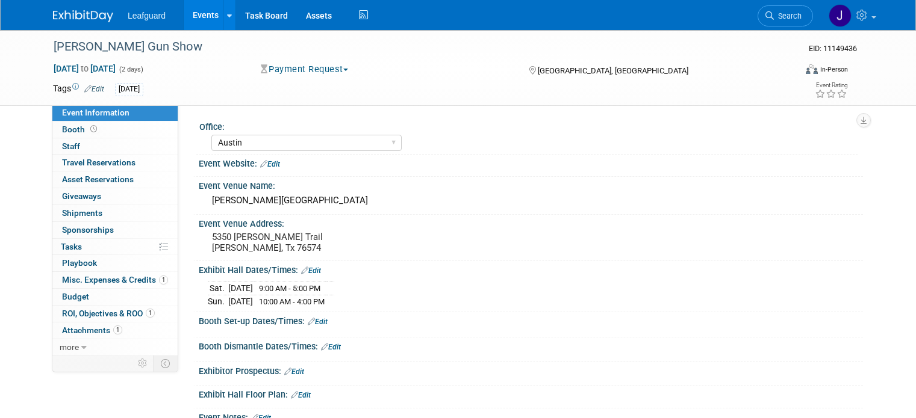
select select "Austin"
select select "No"
select select "Credit Card"
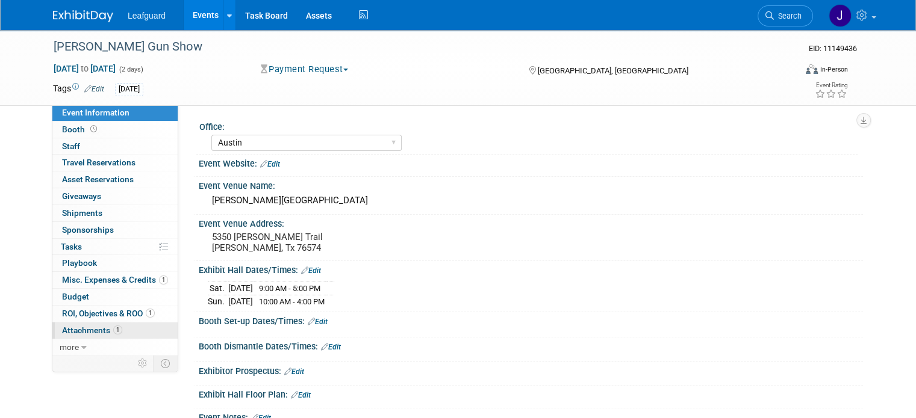
click at [84, 334] on span "Attachments 1" at bounding box center [92, 331] width 60 height 10
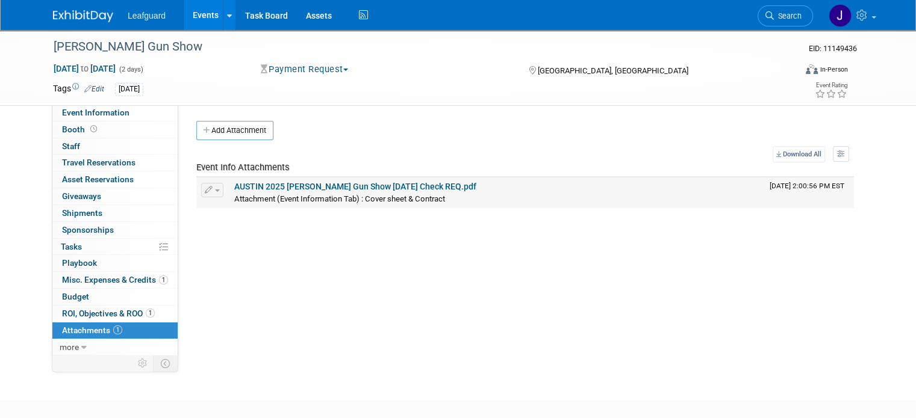
click at [299, 187] on link "AUSTIN 2025 Taylor Gun Show OCT 2025 Check REQ.pdf" at bounding box center [355, 187] width 242 height 10
click at [63, 14] on img at bounding box center [83, 16] width 60 height 12
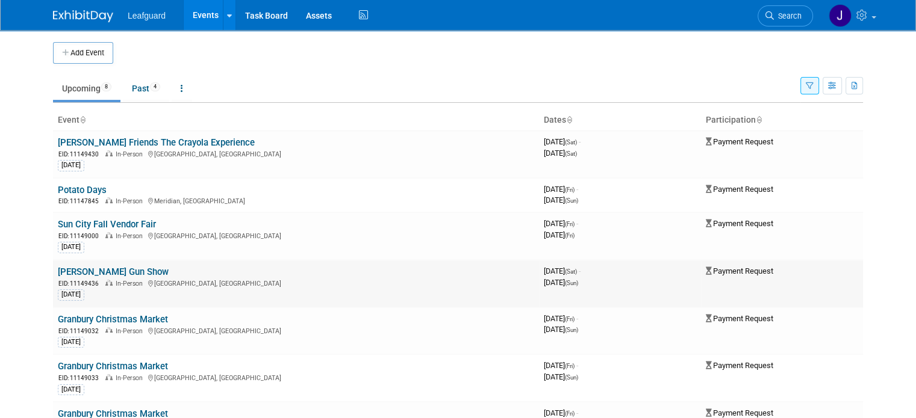
click at [81, 278] on div "EID: 11149436 In-Person Taylor, TX" at bounding box center [296, 283] width 476 height 10
click at [84, 269] on link "[PERSON_NAME] Gun Show" at bounding box center [113, 272] width 111 height 11
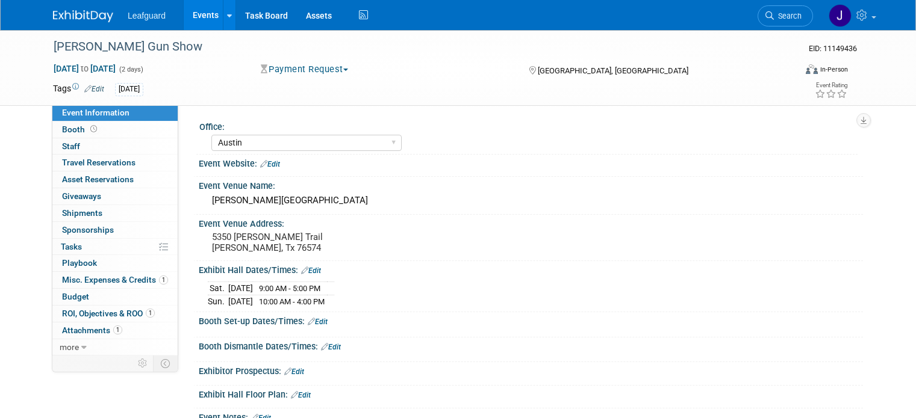
select select "Austin"
select select "No"
select select "Credit Card"
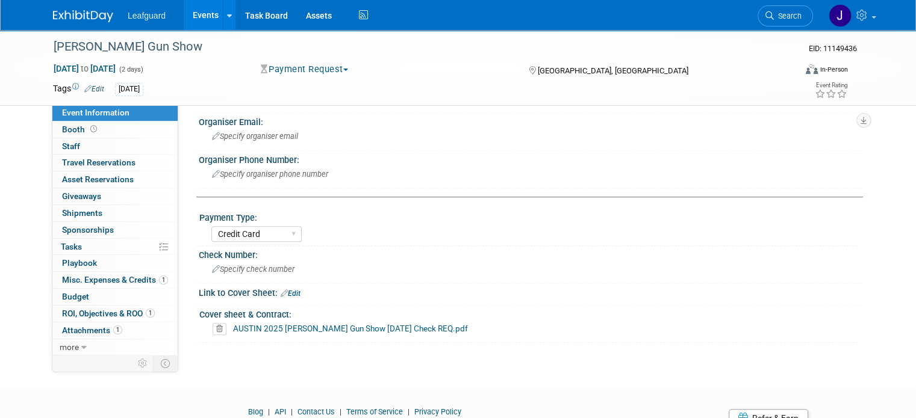
scroll to position [511, 0]
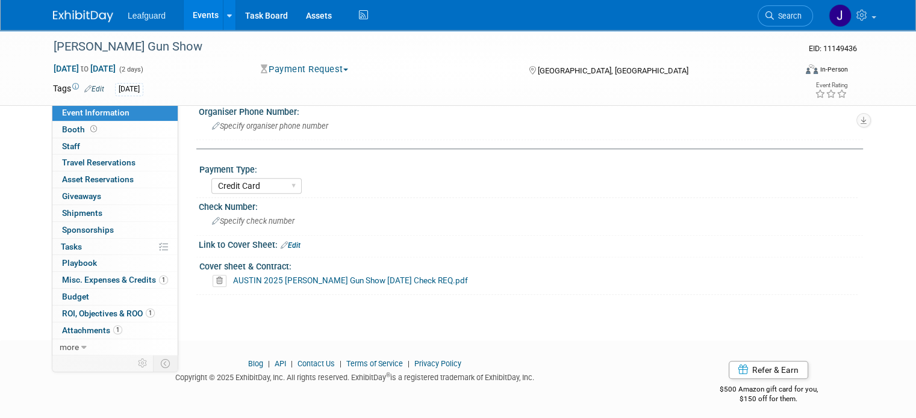
click at [279, 236] on div "Link to Cover Sheet: Edit" at bounding box center [531, 244] width 664 height 16
click at [281, 250] on div at bounding box center [531, 251] width 646 height 3
drag, startPoint x: 293, startPoint y: 243, endPoint x: 283, endPoint y: 238, distance: 10.8
click at [292, 243] on div "Link to Cover Sheet: Edit" at bounding box center [531, 244] width 664 height 16
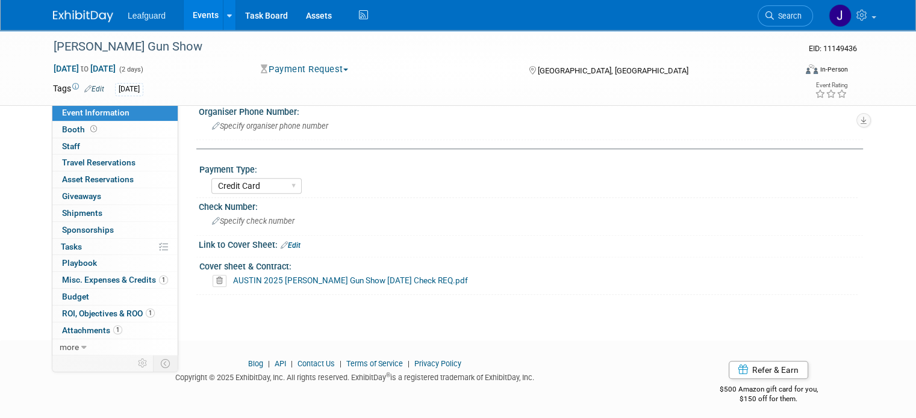
click at [283, 241] on link "Edit" at bounding box center [291, 245] width 20 height 8
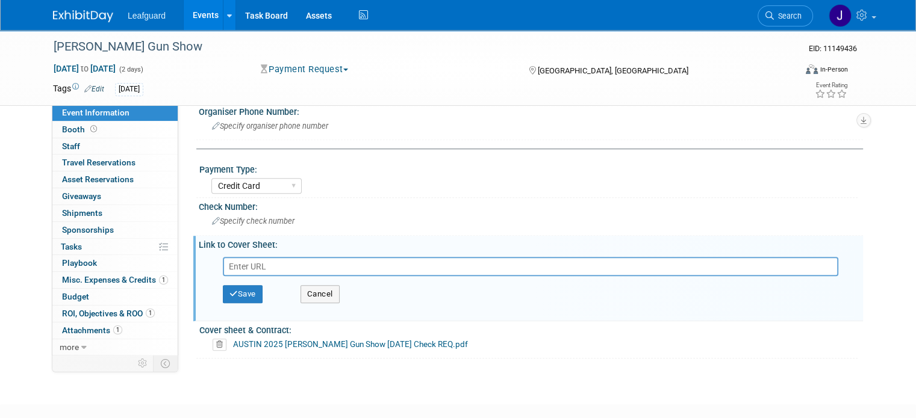
click at [250, 260] on input "text" at bounding box center [530, 266] width 615 height 19
type input "https://www.exhibitday.com/Workspace/GetAttachment/10051881?a=10302821&v=175501…"
click at [232, 292] on button "Save" at bounding box center [243, 294] width 40 height 18
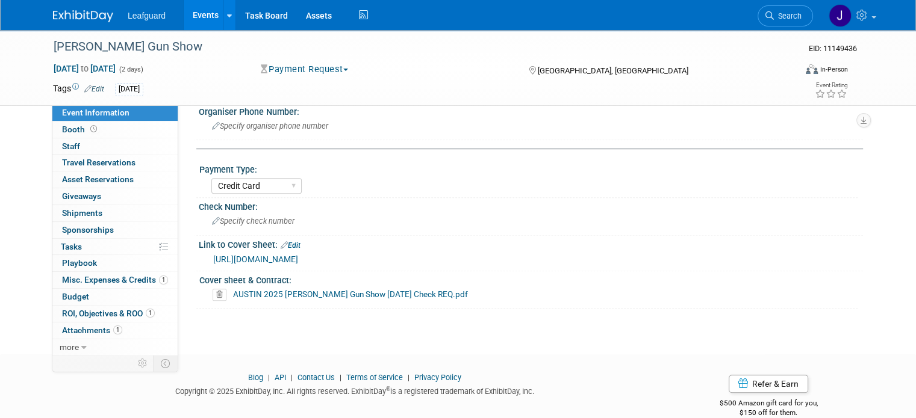
click at [72, 20] on img at bounding box center [83, 16] width 60 height 12
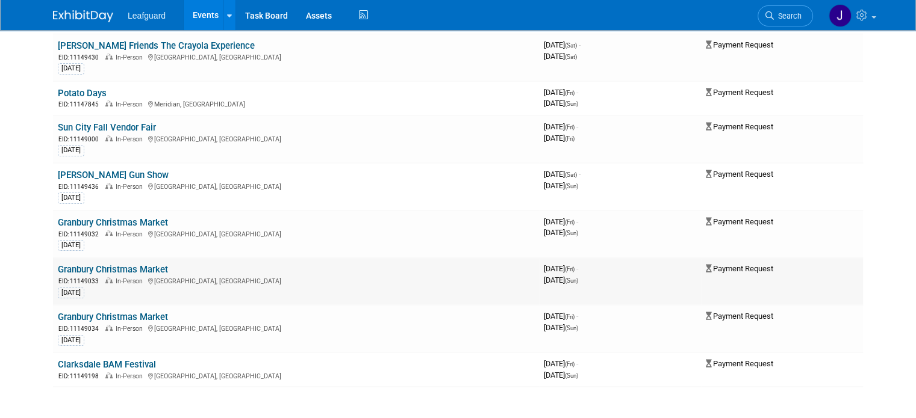
scroll to position [120, 0]
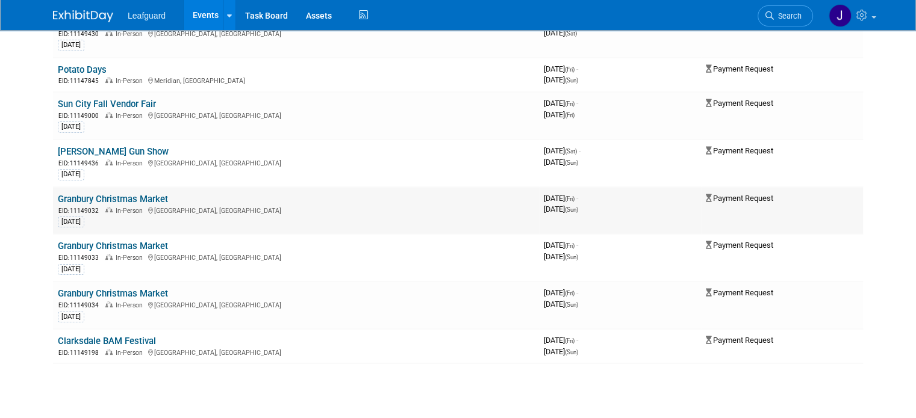
click at [104, 194] on link "Granbury Christmas Market" at bounding box center [113, 199] width 110 height 11
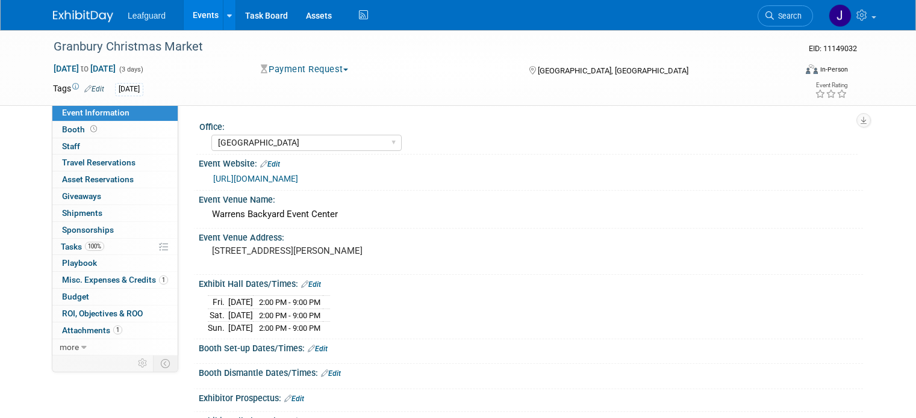
select select "[GEOGRAPHIC_DATA]"
select select "Check"
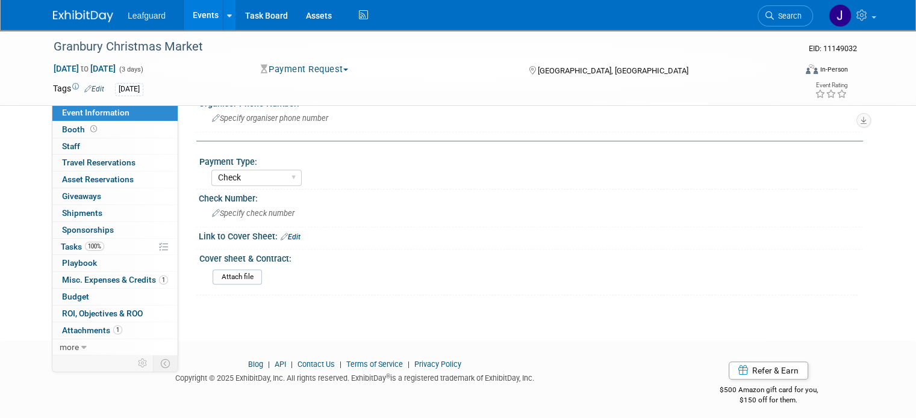
scroll to position [546, 0]
click at [93, 328] on span "Attachments 1" at bounding box center [92, 331] width 60 height 10
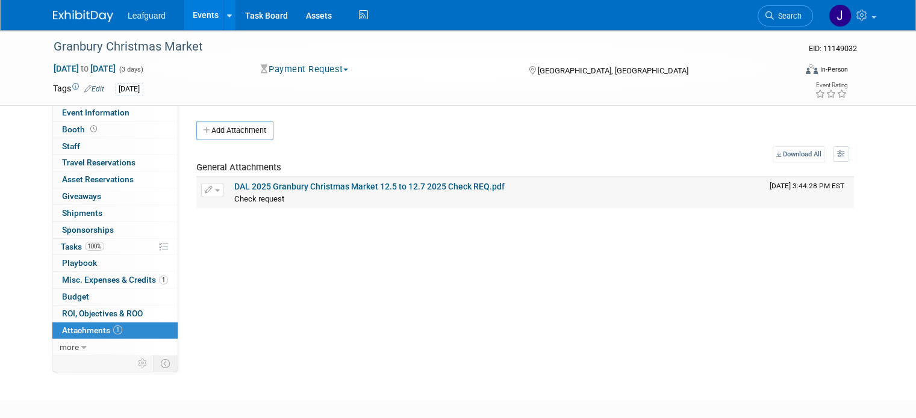
click at [288, 187] on link "DAL 2025 Granbury Christmas Market 12.5 to 12.7 2025 Check REQ.pdf" at bounding box center [369, 187] width 270 height 10
click at [73, 13] on img at bounding box center [83, 16] width 60 height 12
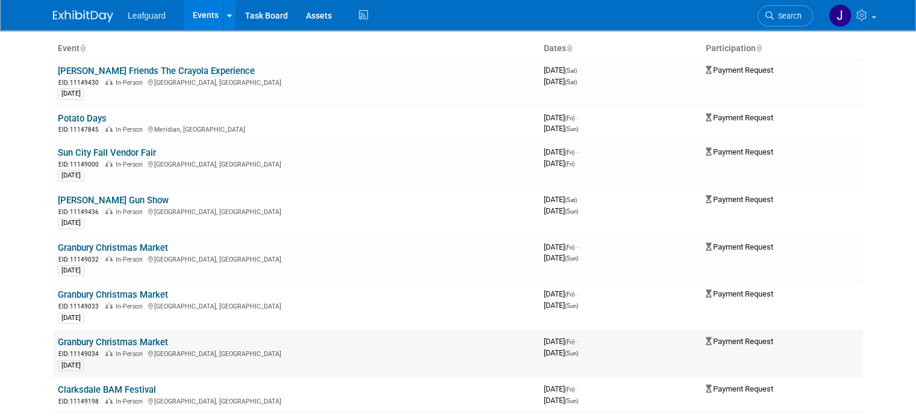
scroll to position [160, 0]
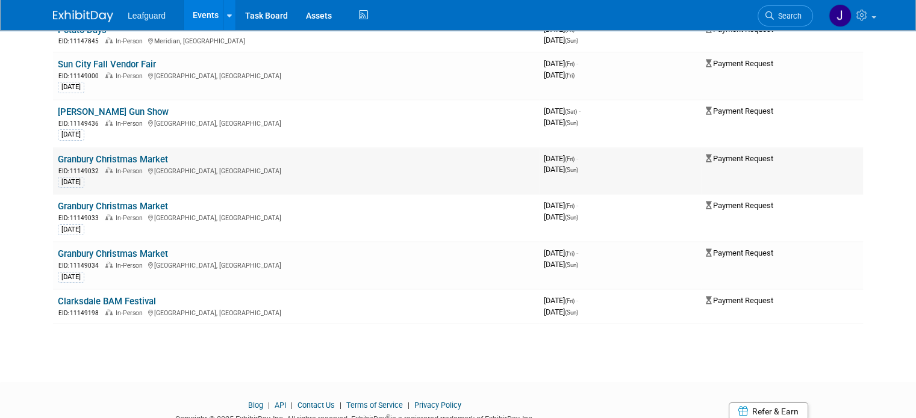
click at [115, 158] on link "Granbury Christmas Market" at bounding box center [113, 159] width 110 height 11
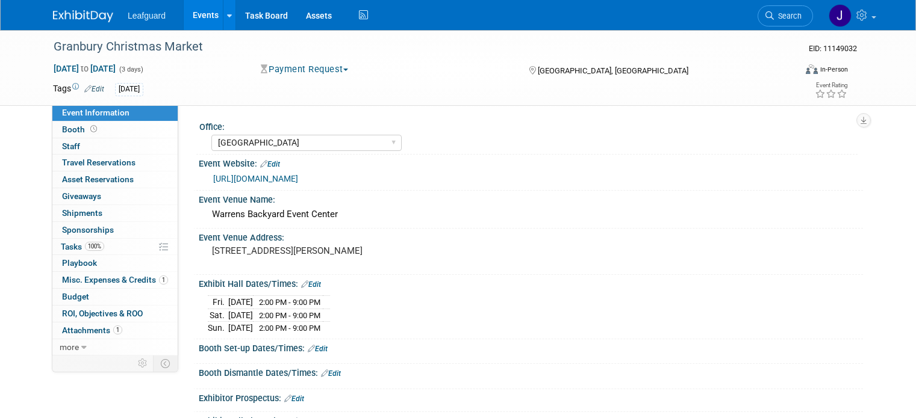
select select "[GEOGRAPHIC_DATA]"
select select "Check"
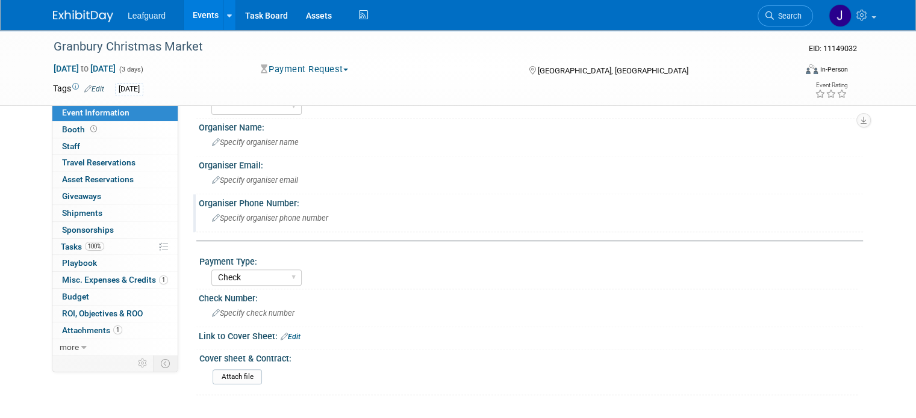
scroll to position [546, 0]
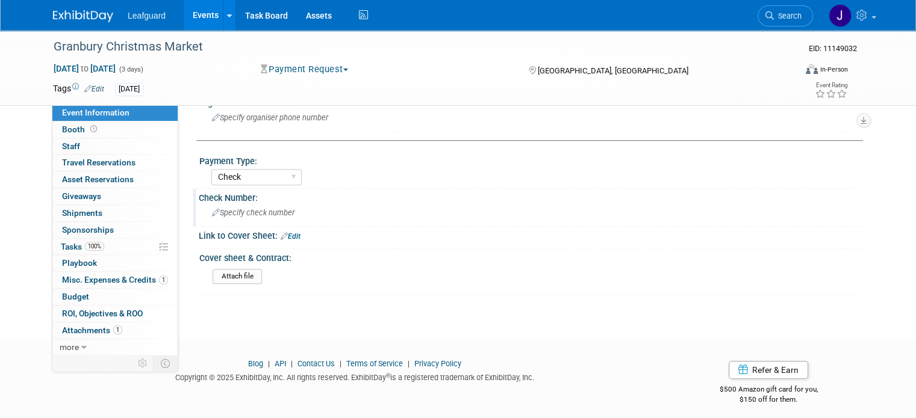
click at [212, 210] on icon at bounding box center [216, 214] width 8 height 8
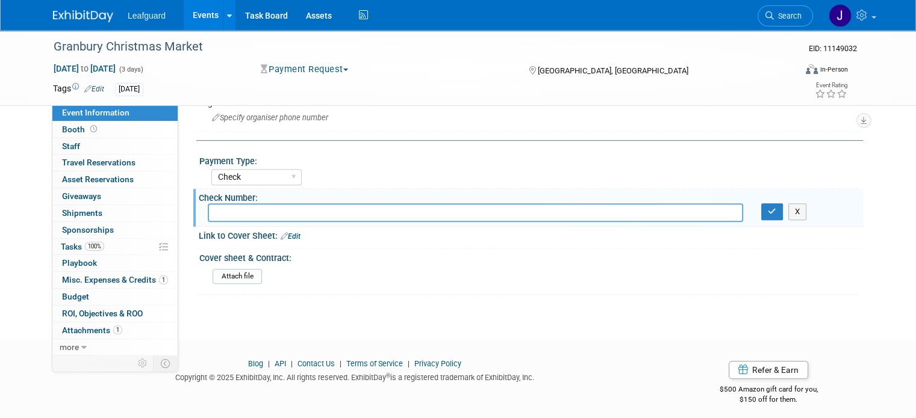
click at [285, 232] on link "Edit" at bounding box center [291, 236] width 20 height 8
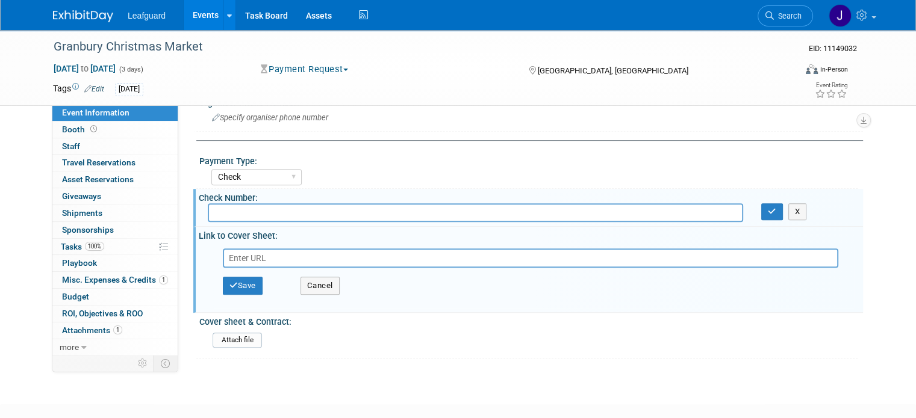
click at [256, 253] on input "text" at bounding box center [530, 258] width 615 height 19
type input "https://www.exhibitday.com/Workspace/GetAttachment/10051881?a=10302419&v=175501…"
click at [237, 279] on button "Save" at bounding box center [243, 286] width 40 height 18
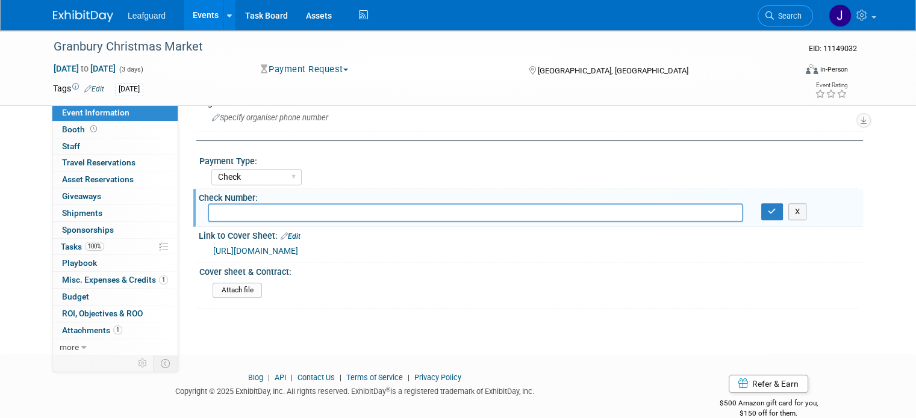
click at [85, 18] on img at bounding box center [83, 16] width 60 height 12
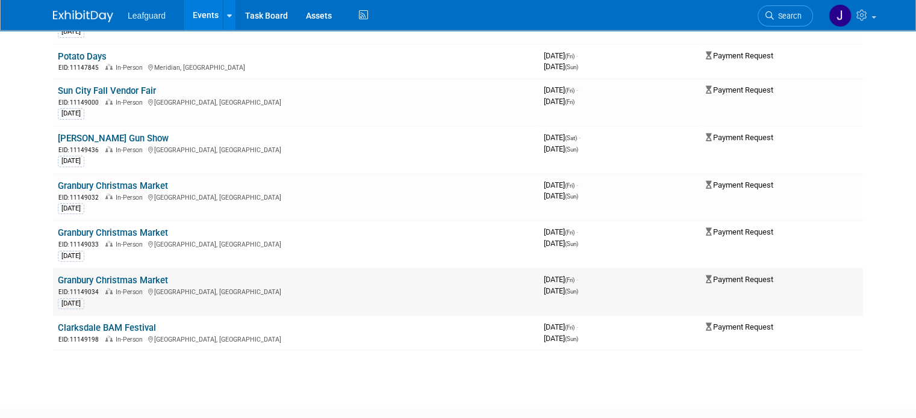
scroll to position [200, 0]
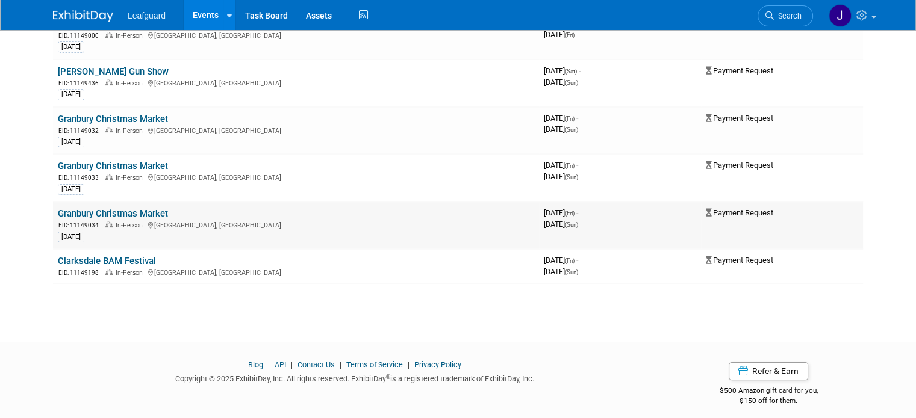
click at [104, 208] on link "Granbury Christmas Market" at bounding box center [113, 213] width 110 height 11
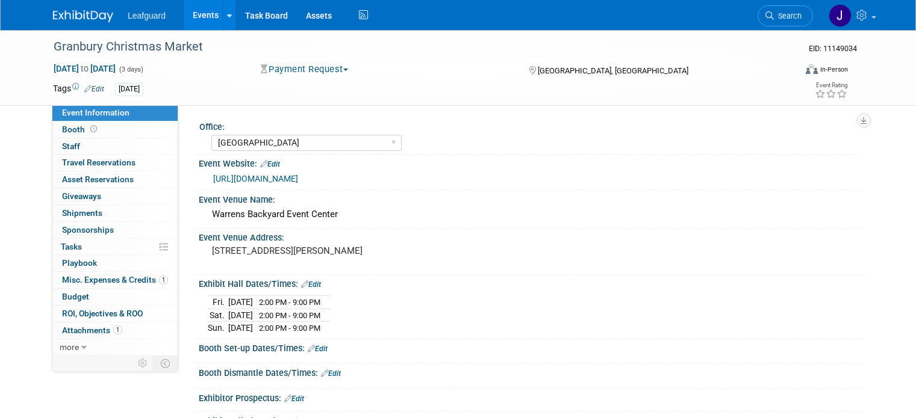
select select "[GEOGRAPHIC_DATA]"
select select "Check"
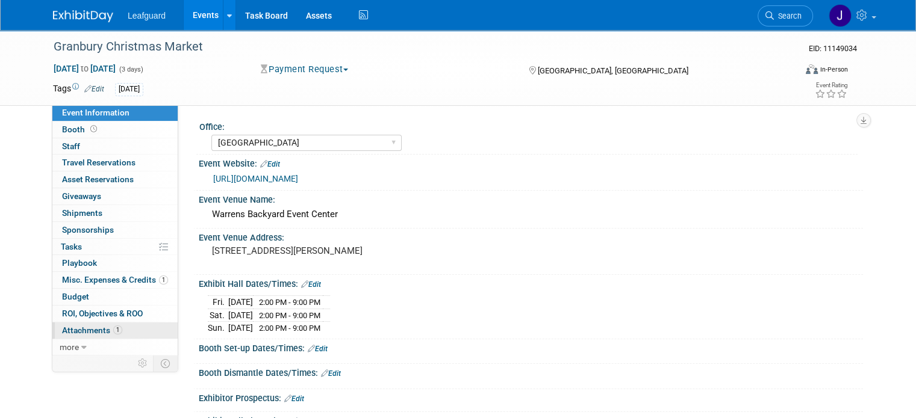
click at [98, 323] on link "1 Attachments 1" at bounding box center [114, 331] width 125 height 16
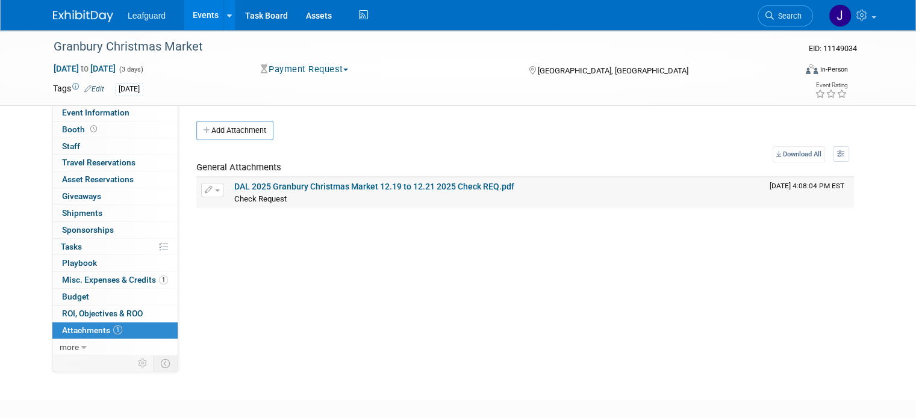
click at [273, 190] on link "DAL 2025 Granbury Christmas Market 12.19 to 12.21 2025 Check REQ.pdf" at bounding box center [374, 187] width 280 height 10
click at [79, 113] on span "Event Information" at bounding box center [95, 113] width 67 height 10
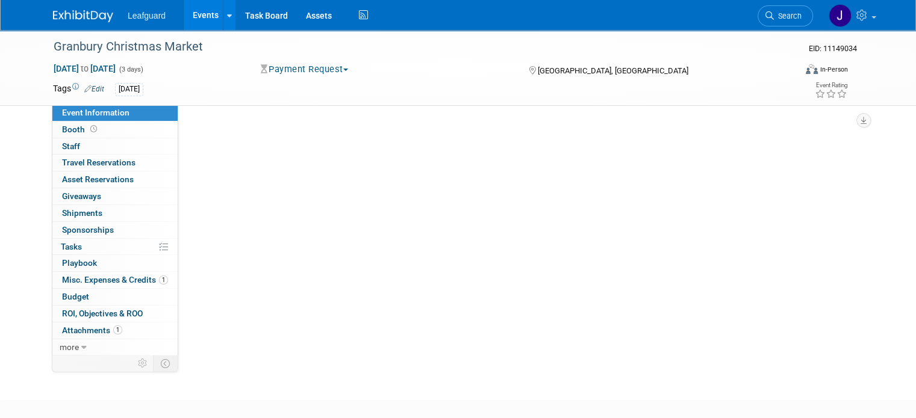
select select "[GEOGRAPHIC_DATA]"
select select "Check"
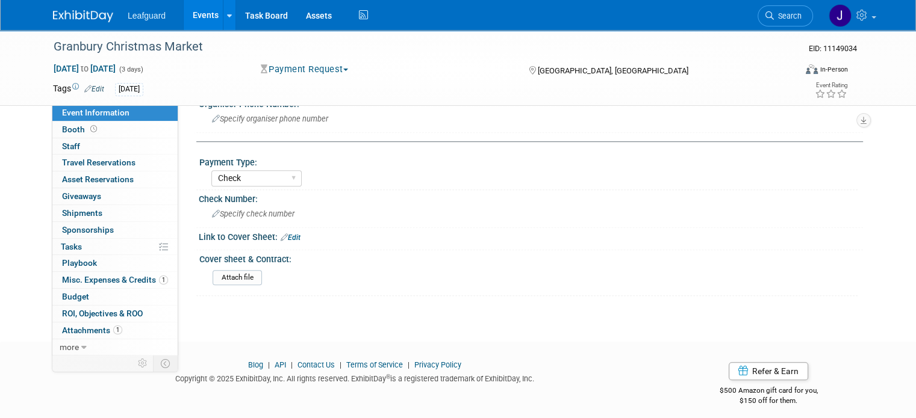
scroll to position [546, 0]
click at [287, 232] on link "Edit" at bounding box center [291, 236] width 20 height 8
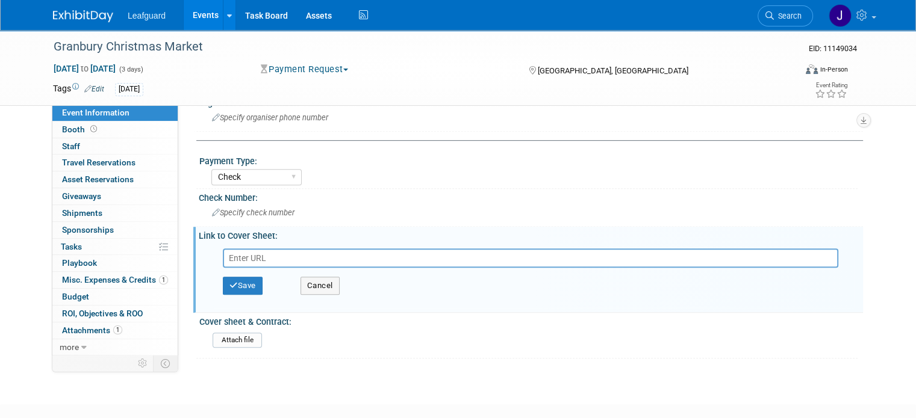
click at [253, 249] on input "text" at bounding box center [530, 258] width 615 height 19
type input "[URL][DOMAIN_NAME]"
click at [243, 282] on button "Save" at bounding box center [243, 286] width 40 height 18
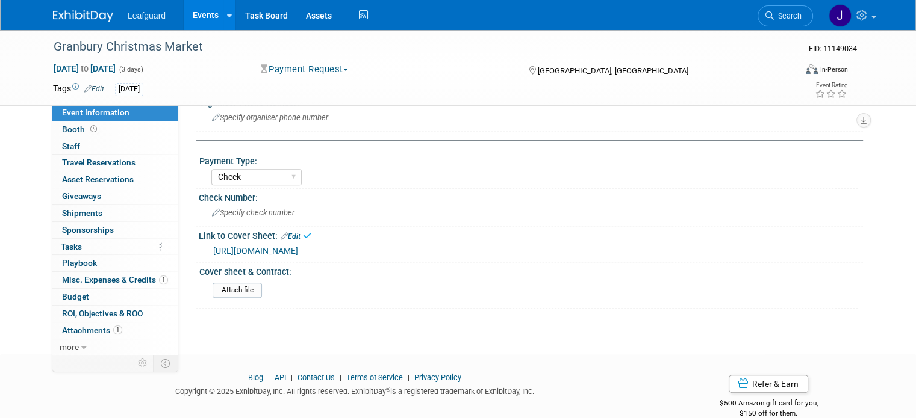
click at [87, 16] on img at bounding box center [83, 16] width 60 height 12
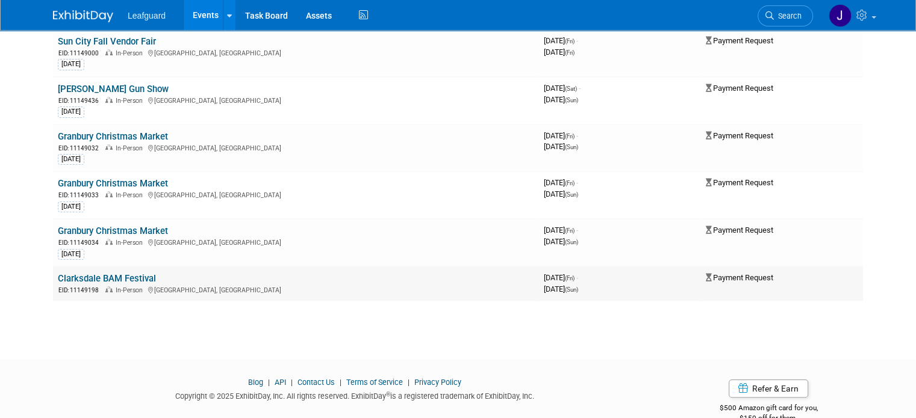
scroll to position [204, 0]
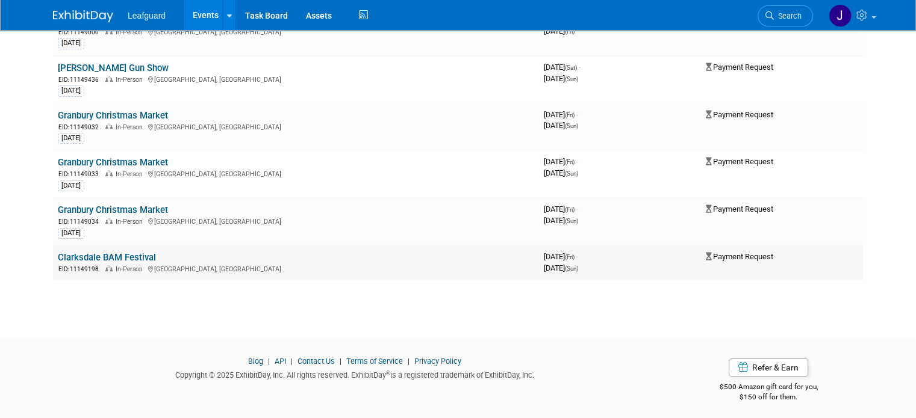
click at [101, 252] on link "Clarksdale BAM Festival" at bounding box center [107, 257] width 98 height 11
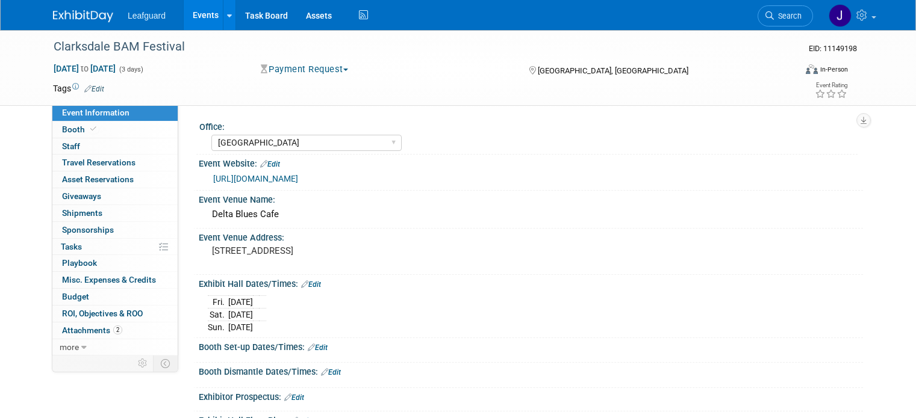
select select "[GEOGRAPHIC_DATA]"
select select "No"
select select "Check"
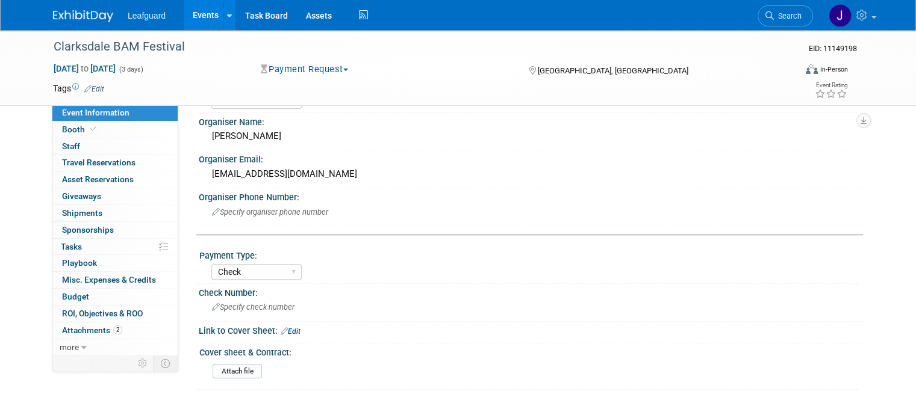
scroll to position [546, 0]
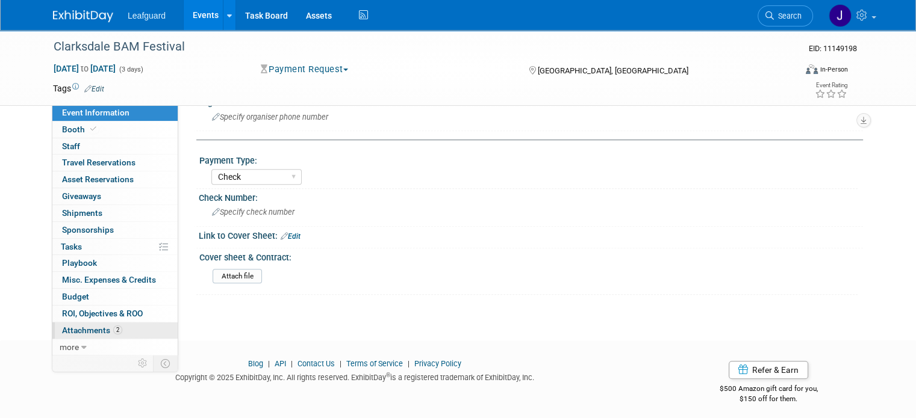
click at [89, 333] on span "Attachments 2" at bounding box center [92, 331] width 60 height 10
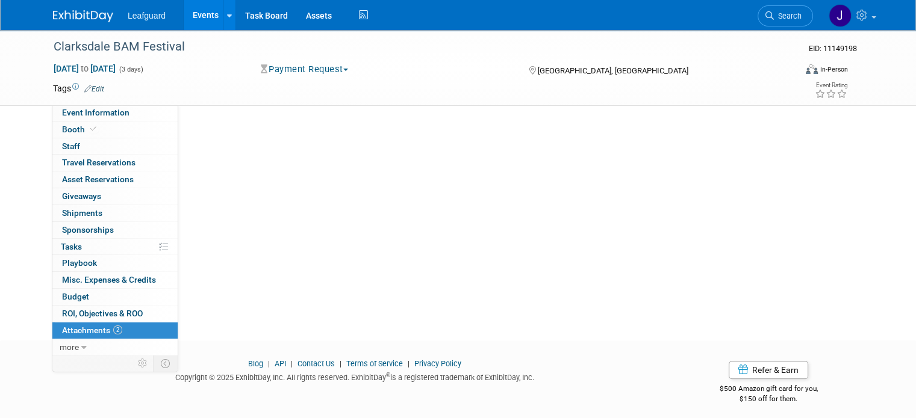
scroll to position [0, 0]
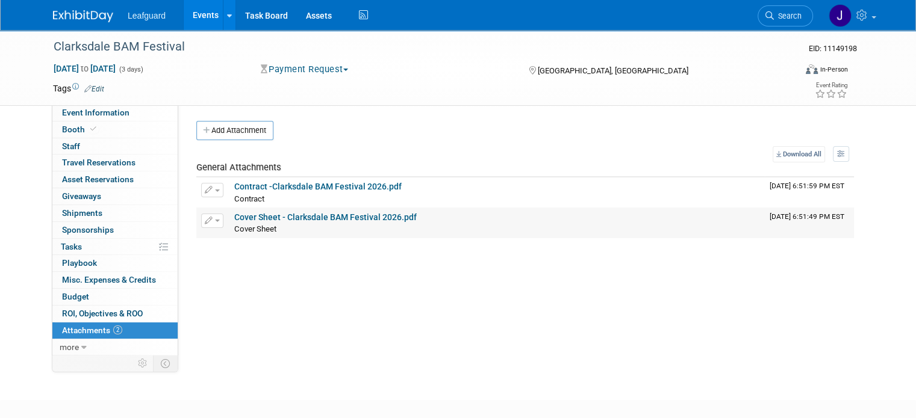
click at [315, 220] on link "Cover Sheet - Clarksdale BAM Festival 2026.pdf" at bounding box center [325, 218] width 182 height 10
drag, startPoint x: 92, startPoint y: 118, endPoint x: 109, endPoint y: 122, distance: 17.8
click at [92, 118] on link "Event Information" at bounding box center [114, 113] width 125 height 16
select select "[GEOGRAPHIC_DATA]"
select select "No"
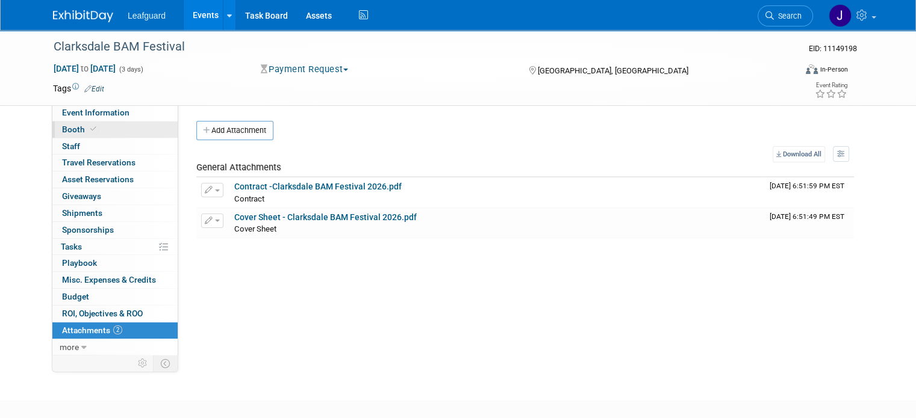
select select "No"
select select "Check"
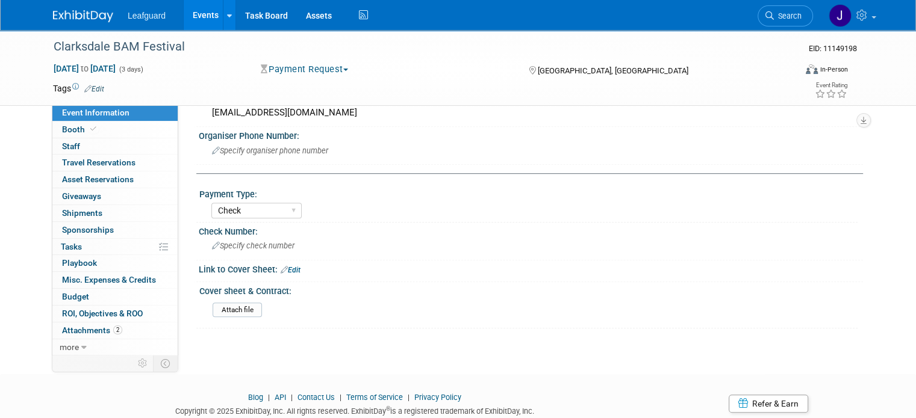
scroll to position [546, 0]
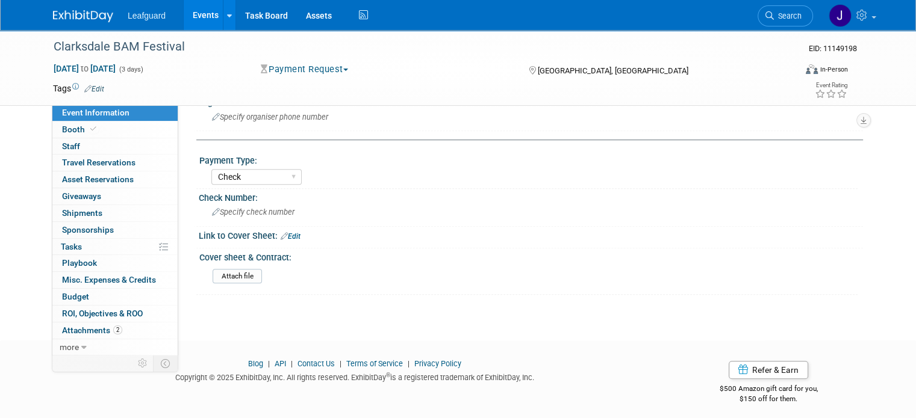
click at [284, 233] on link "Edit" at bounding box center [291, 236] width 20 height 8
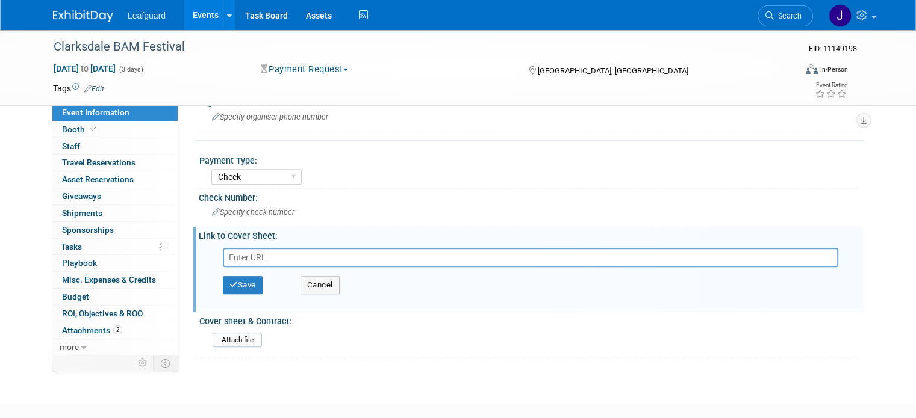
click at [247, 252] on input "text" at bounding box center [530, 257] width 615 height 19
type input "[URL][DOMAIN_NAME]"
click at [238, 284] on button "Save" at bounding box center [243, 285] width 40 height 18
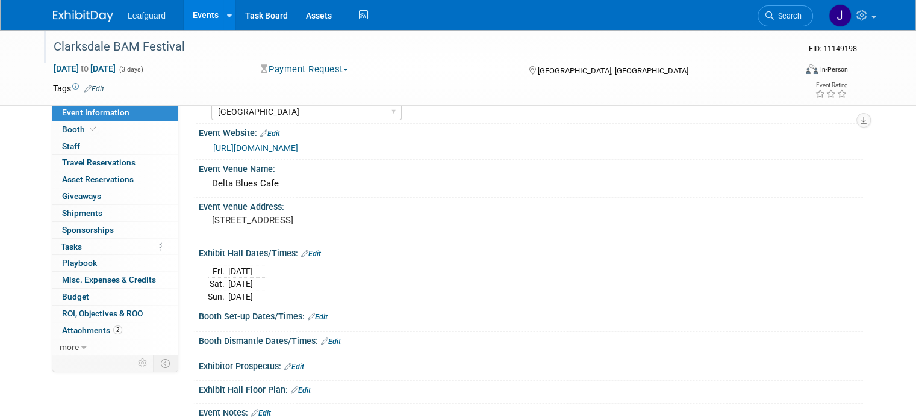
scroll to position [0, 0]
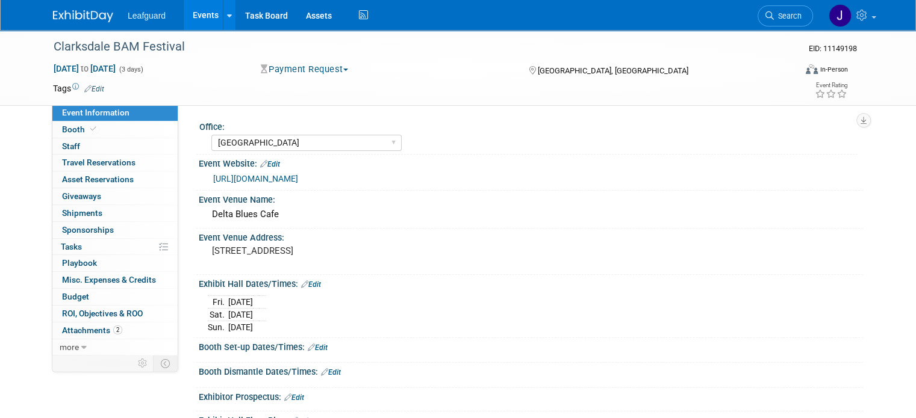
click at [61, 6] on link at bounding box center [90, 10] width 75 height 10
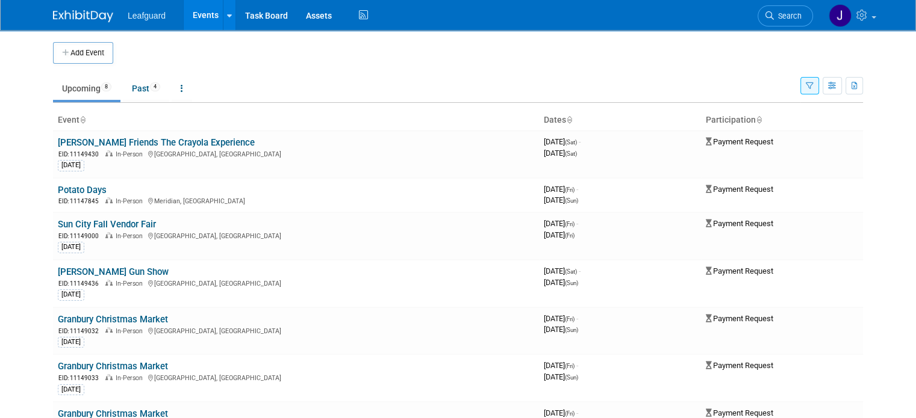
click at [813, 82] on icon "button" at bounding box center [810, 86] width 8 height 8
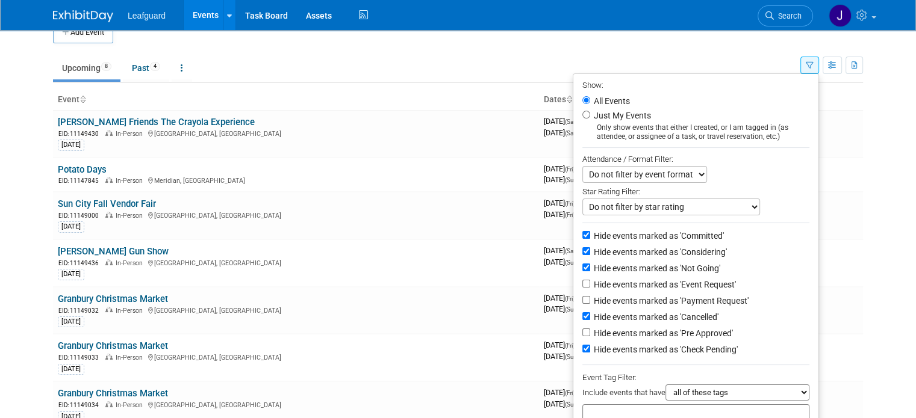
scroll to position [40, 0]
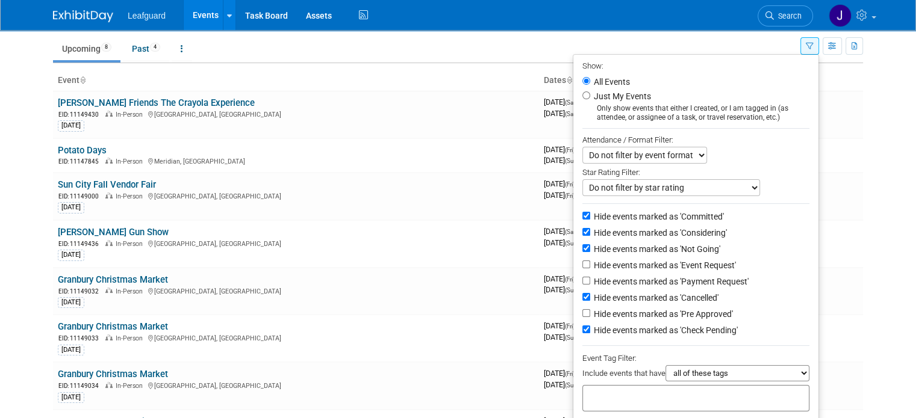
click at [883, 205] on body "Leafguard Events Add Event Bulk Upload Events Shareable Event Boards Recently V…" at bounding box center [458, 169] width 916 height 418
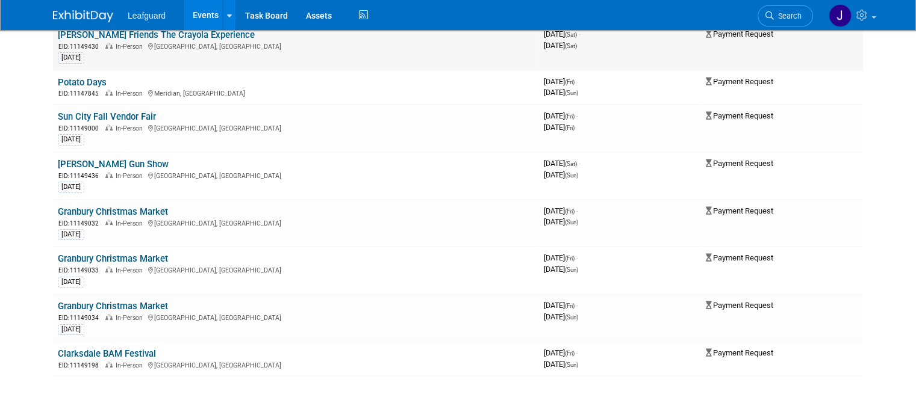
scroll to position [0, 0]
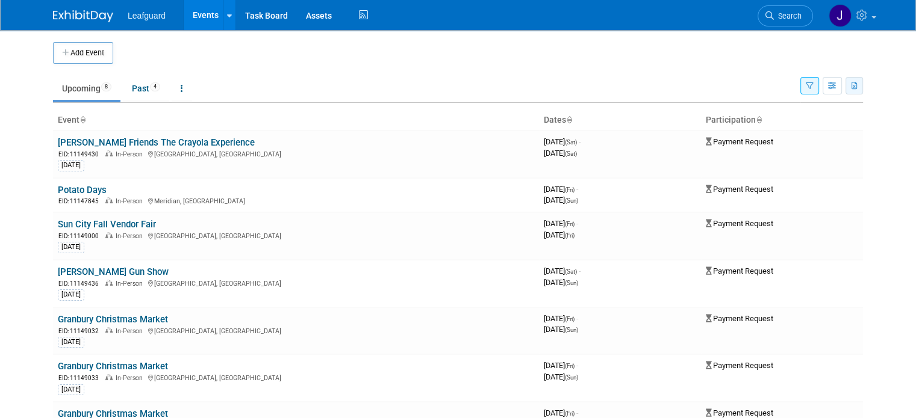
click at [858, 82] on icon "button" at bounding box center [854, 86] width 7 height 8
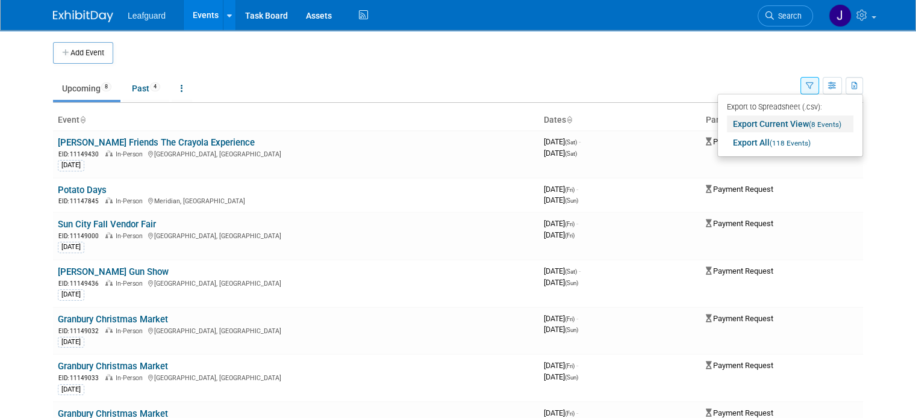
click at [833, 127] on span "(8 Events)" at bounding box center [825, 124] width 33 height 8
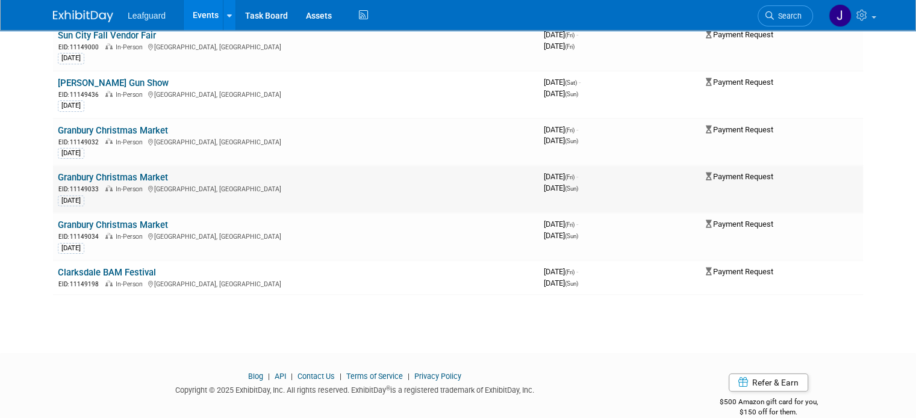
scroll to position [200, 0]
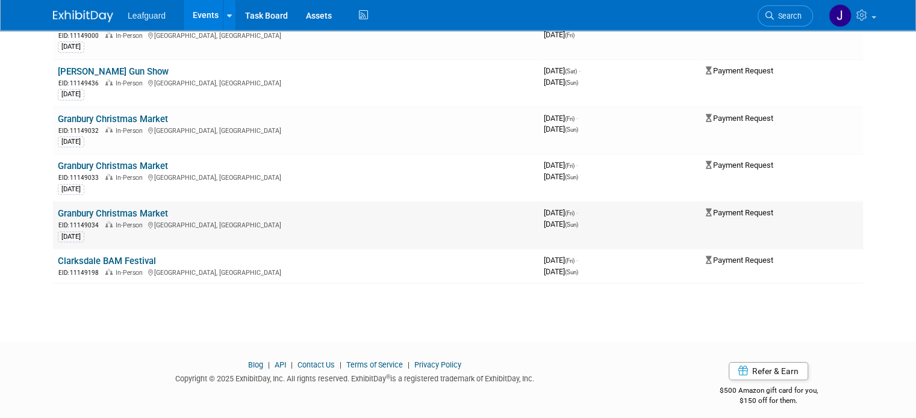
click at [100, 202] on td "Granbury Christmas Market EID: 11149034 In-Person Granbury, TX 8.6.25" at bounding box center [296, 226] width 486 height 48
click at [101, 208] on link "Granbury Christmas Market" at bounding box center [113, 213] width 110 height 11
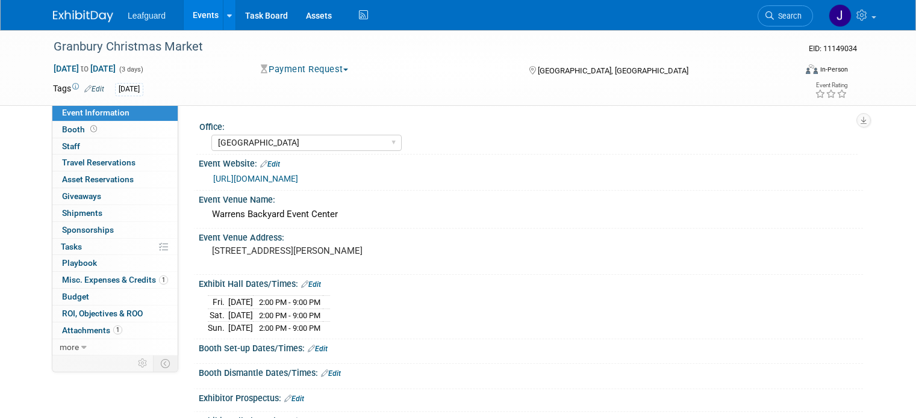
select select "Dallas"
select select "Check"
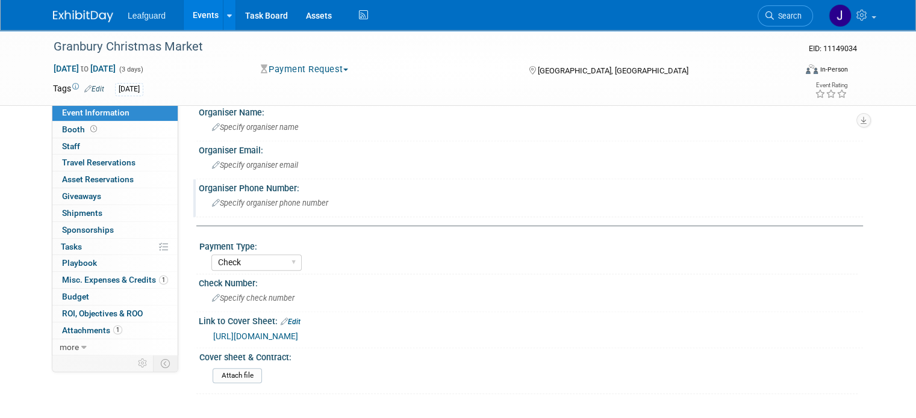
scroll to position [559, 0]
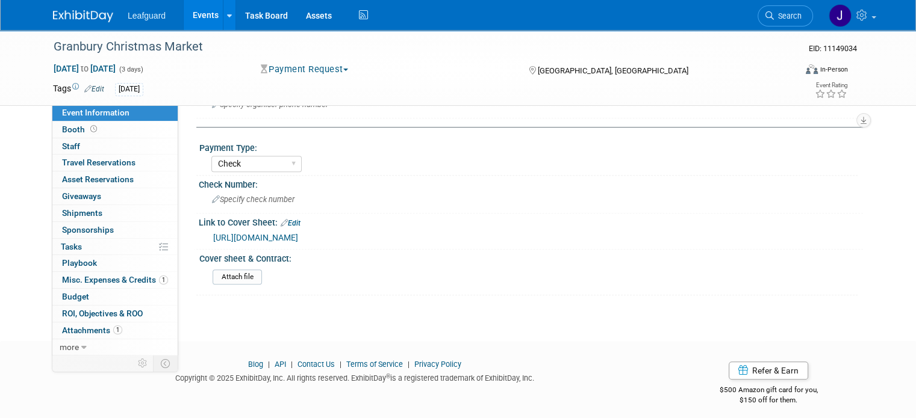
drag, startPoint x: 595, startPoint y: 229, endPoint x: 205, endPoint y: 228, distance: 390.2
click at [213, 231] on div "https://www.exhibitday.com/Workspace/GetAttachment/10051881?a=10302423&v=175501…" at bounding box center [533, 238] width 641 height 14
copy link "https://www.exhibitday.com/Workspace/GetAttachment/10051881?a=10302423&v=175501…"
click at [71, 14] on img at bounding box center [83, 16] width 60 height 12
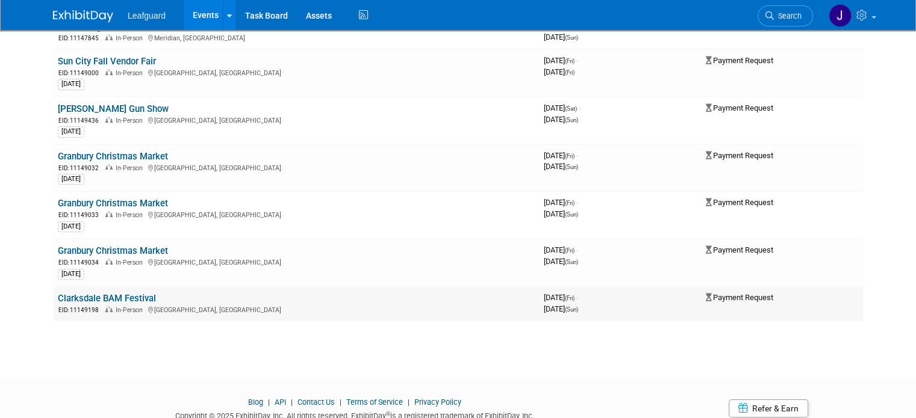
scroll to position [200, 0]
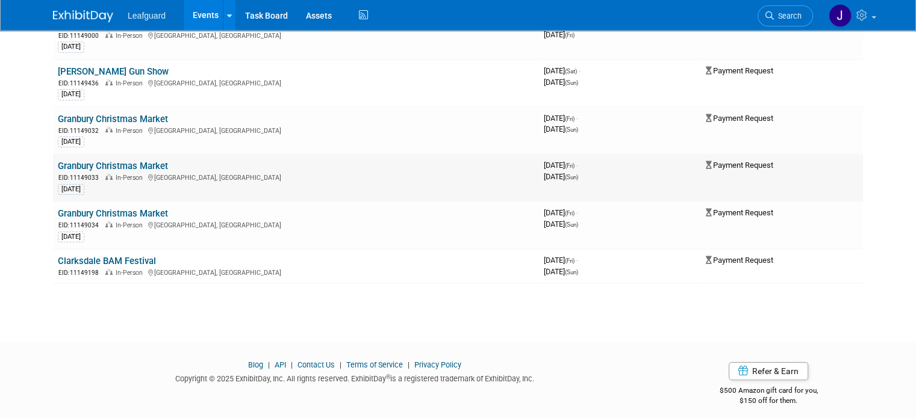
click at [114, 161] on link "Granbury Christmas Market" at bounding box center [113, 166] width 110 height 11
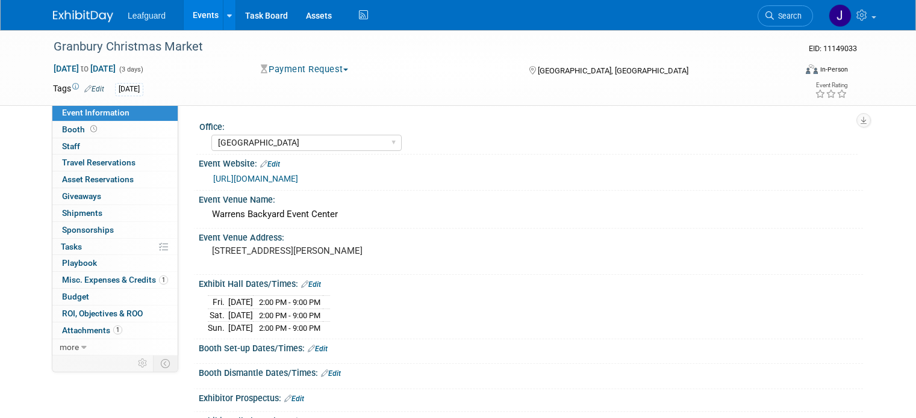
select select "[GEOGRAPHIC_DATA]"
select select "Check"
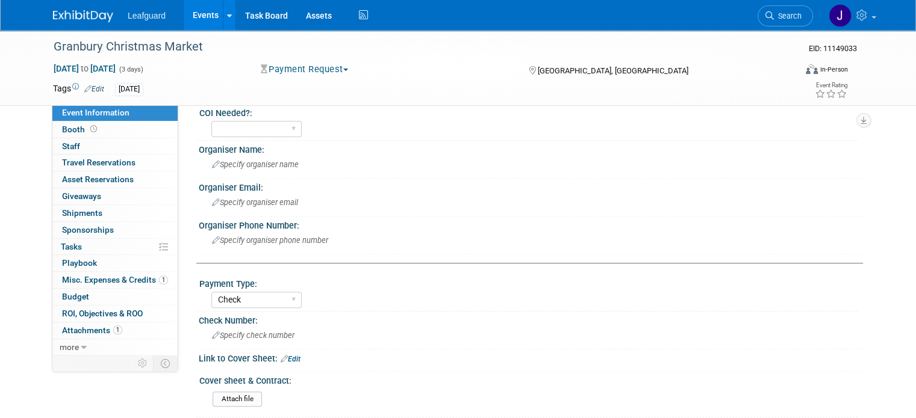
scroll to position [546, 0]
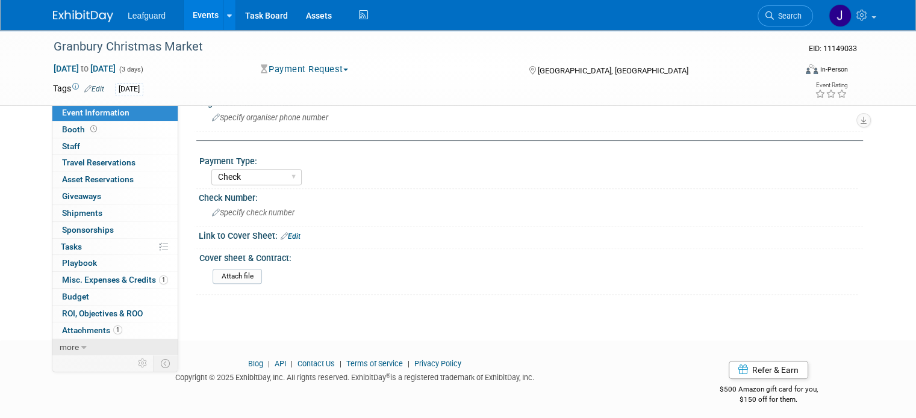
click at [84, 340] on link "more" at bounding box center [114, 348] width 125 height 16
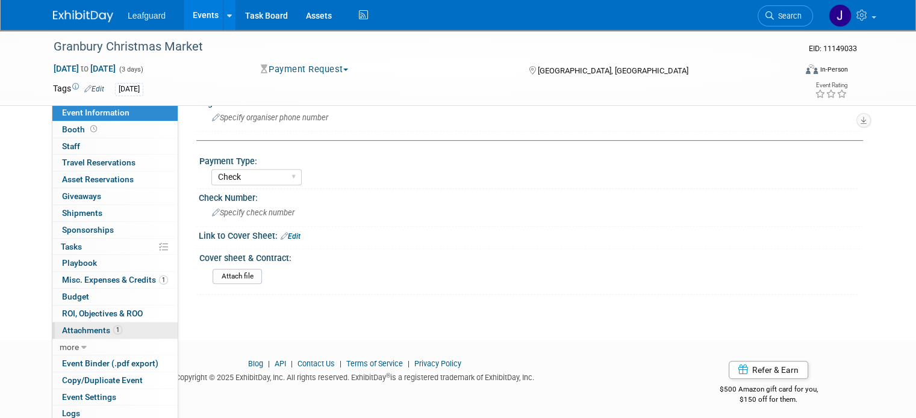
click at [85, 332] on div "Event Information Event Info Booth Booth 0 Staff 0 Staff 0 Travel Reservations …" at bounding box center [115, 272] width 126 height 334
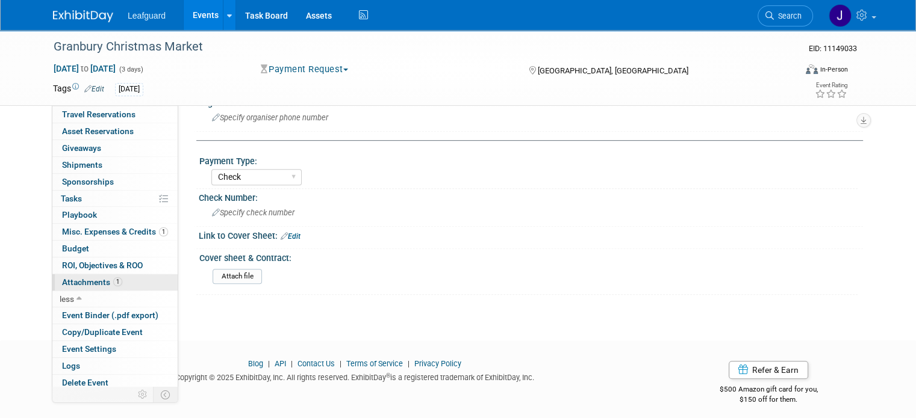
scroll to position [50, 0]
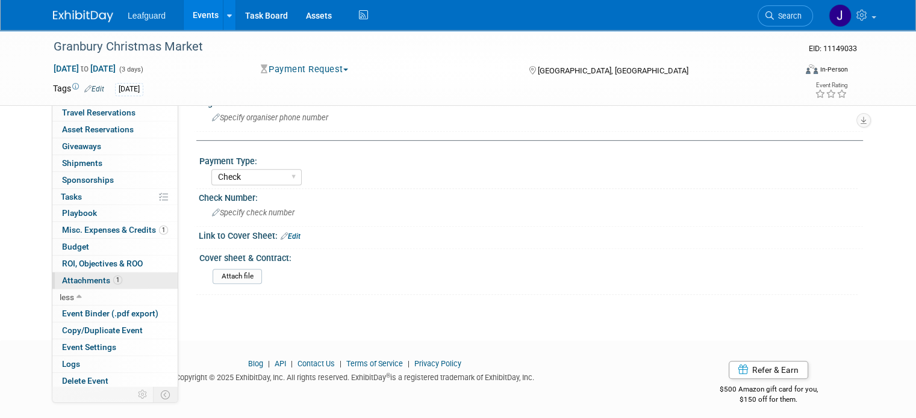
click at [89, 276] on span "Attachments 1" at bounding box center [92, 281] width 60 height 10
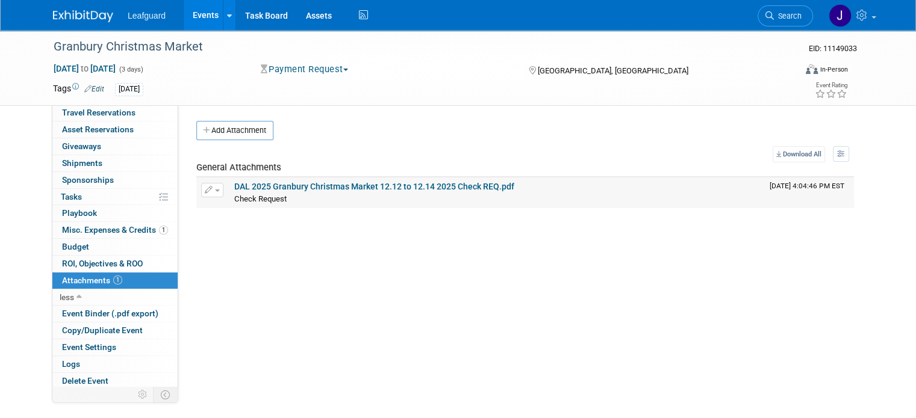
click at [381, 183] on link "DAL 2025 Granbury Christmas Market 12.12 to 12.14 2025 Check REQ.pdf" at bounding box center [374, 187] width 280 height 10
click at [93, 113] on span "Travel Reservations 0" at bounding box center [98, 113] width 73 height 10
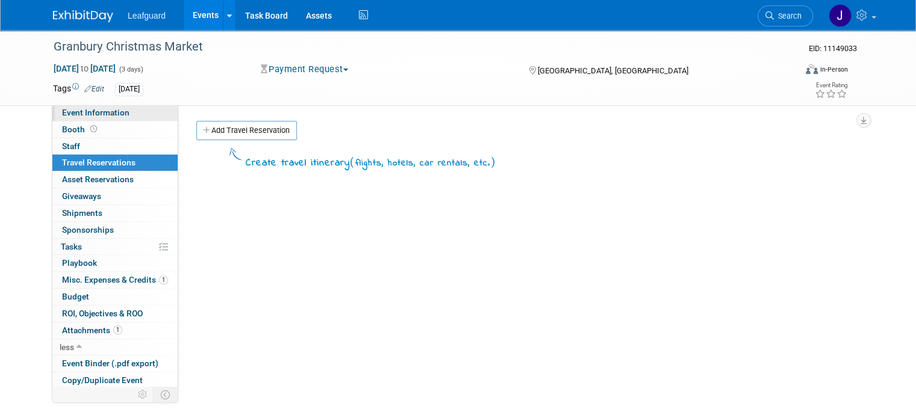
click at [87, 111] on span "Event Information" at bounding box center [95, 113] width 67 height 10
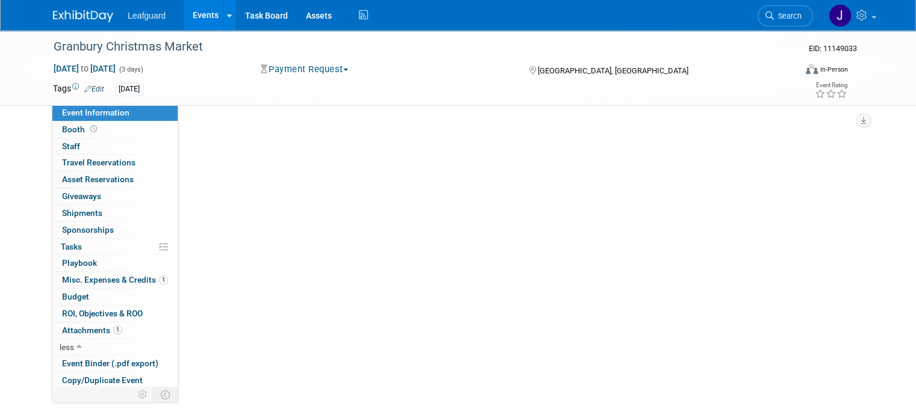
select select "Dallas"
select select "Check"
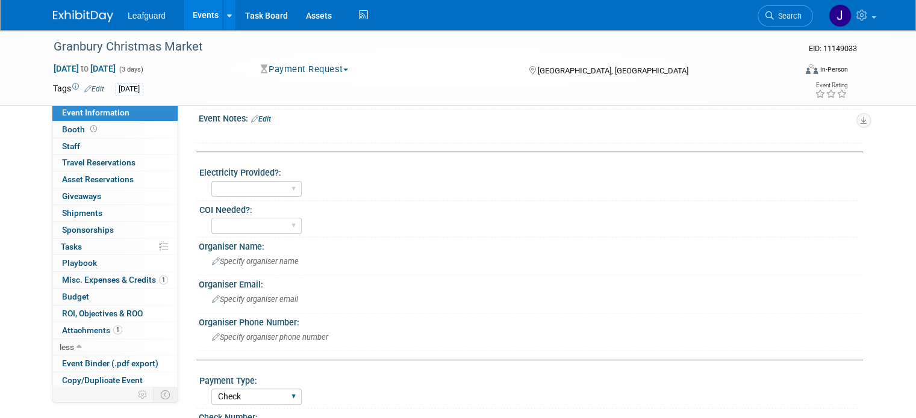
scroll to position [441, 0]
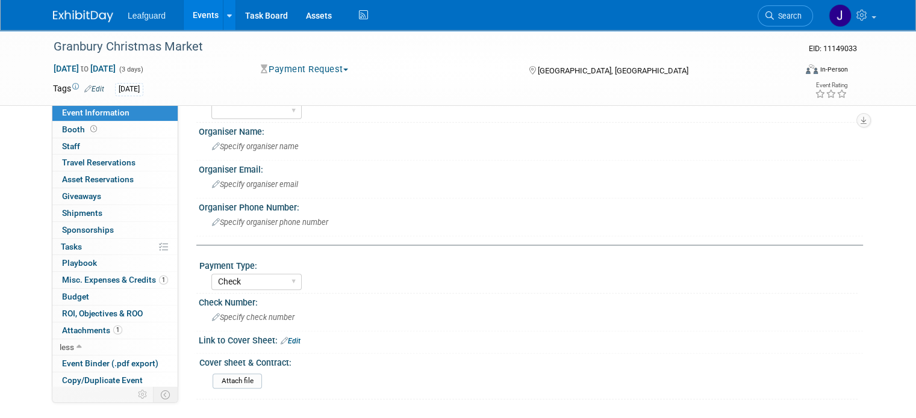
click at [281, 337] on icon at bounding box center [284, 341] width 7 height 8
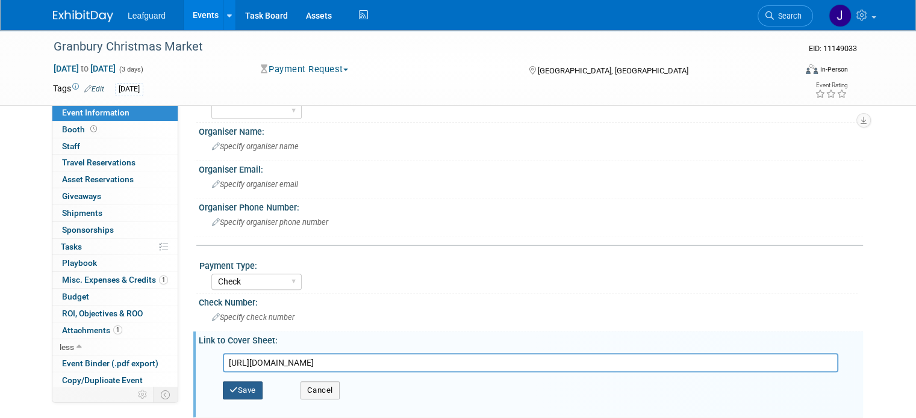
type input "https://www.exhibitday.com/Workspace/GetAttachment/10051881?a=10302421&v=175501…"
click at [240, 384] on button "Save" at bounding box center [243, 391] width 40 height 18
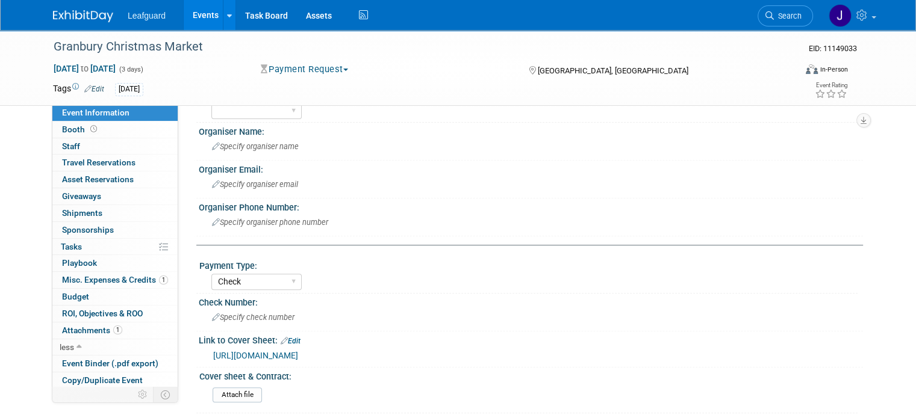
click at [72, 18] on img at bounding box center [83, 16] width 60 height 12
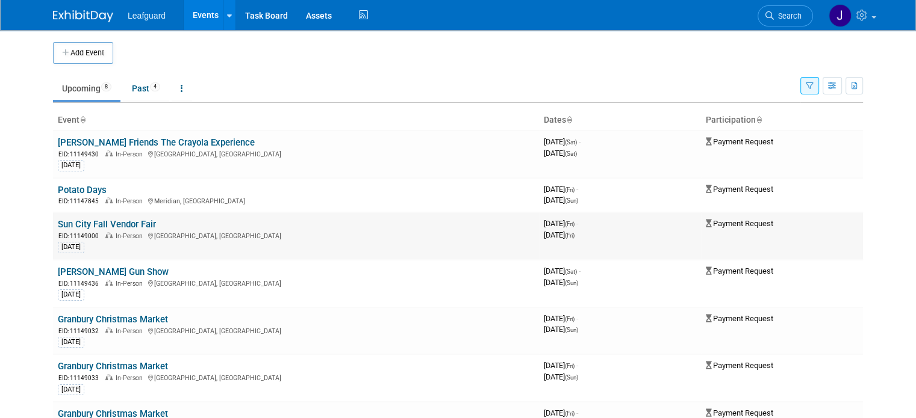
click at [89, 219] on link "Sun City Fall Vendor Fair" at bounding box center [107, 224] width 98 height 11
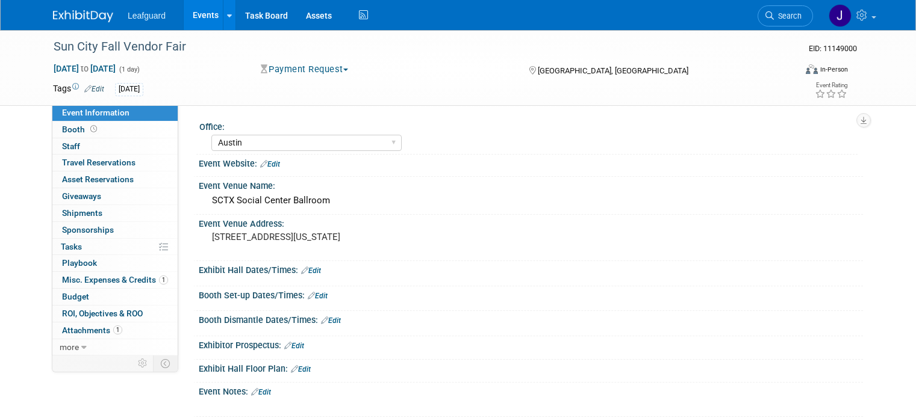
select select "Austin"
select select "No"
select select "Credit Card"
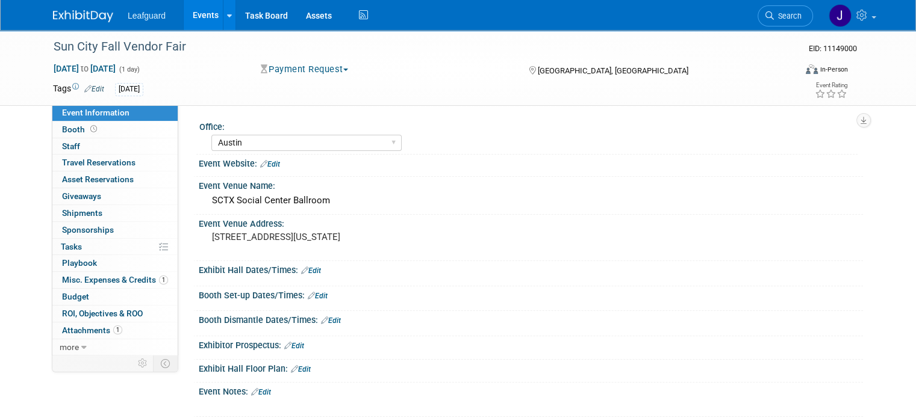
click at [319, 67] on button "Payment Request" at bounding box center [304, 69] width 96 height 13
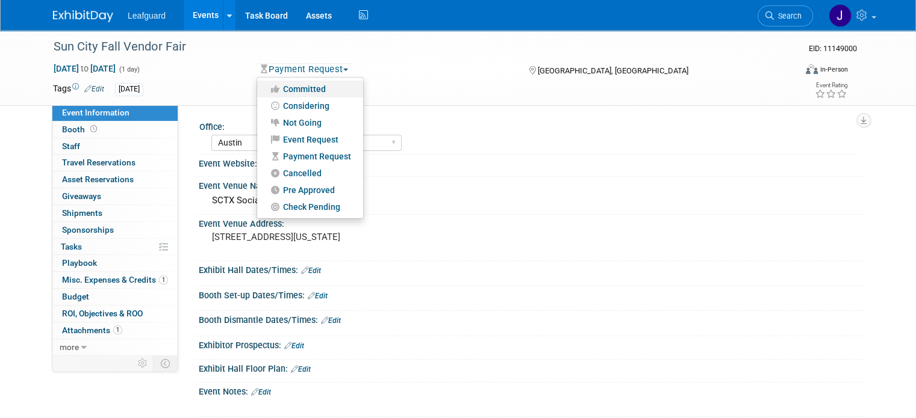
click at [299, 86] on link "Committed" at bounding box center [310, 89] width 106 height 17
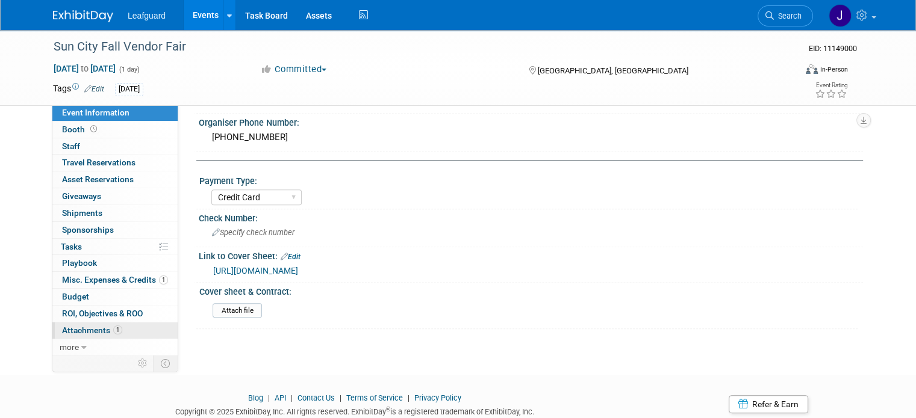
scroll to position [482, 0]
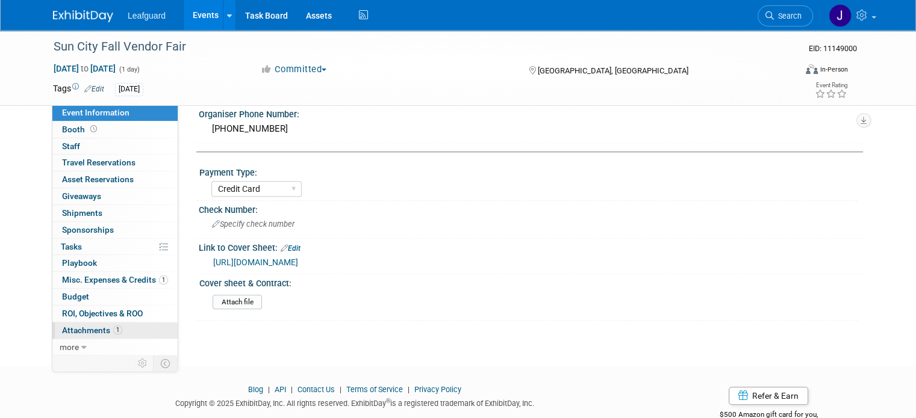
click at [89, 328] on span "Attachments 1" at bounding box center [92, 331] width 60 height 10
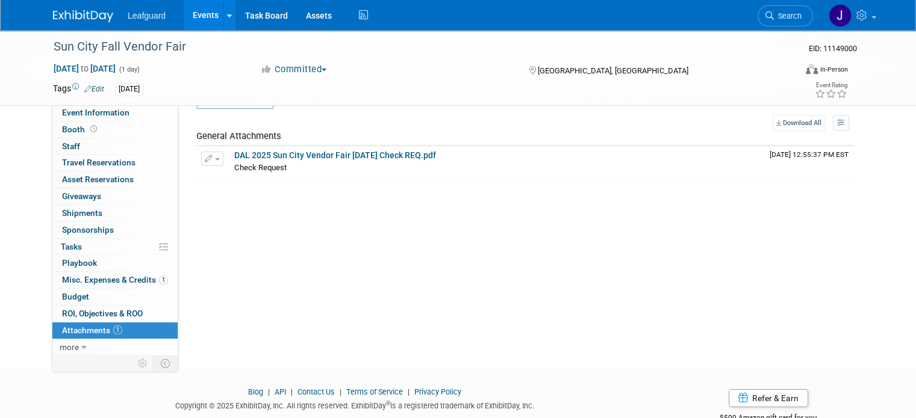
scroll to position [66, 0]
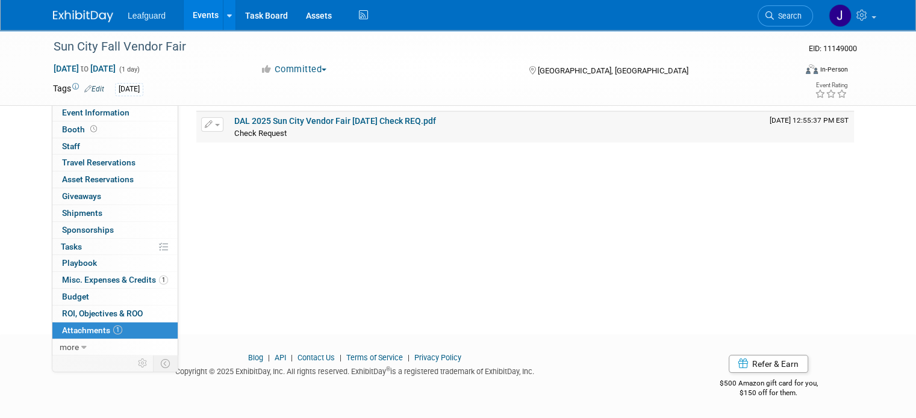
click at [392, 116] on link "DAL 2025 Sun City Vendor Fair Sept 2025 Check REQ.pdf" at bounding box center [335, 121] width 202 height 10
click at [75, 8] on link at bounding box center [90, 10] width 75 height 10
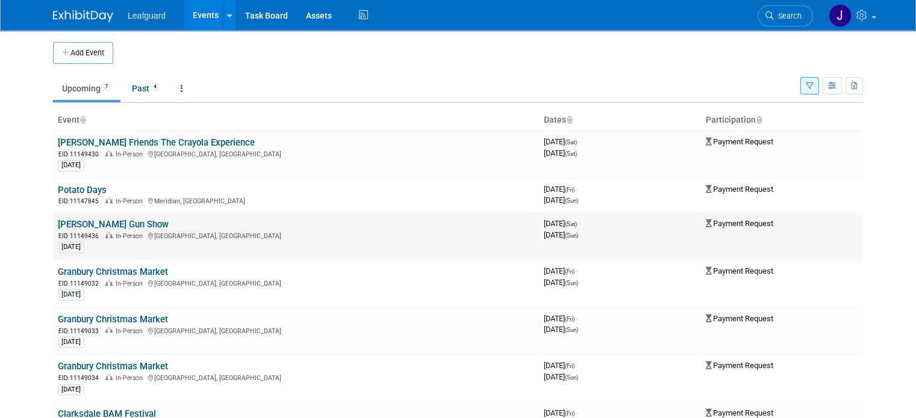
click at [78, 226] on link "[PERSON_NAME] Gun Show" at bounding box center [113, 224] width 111 height 11
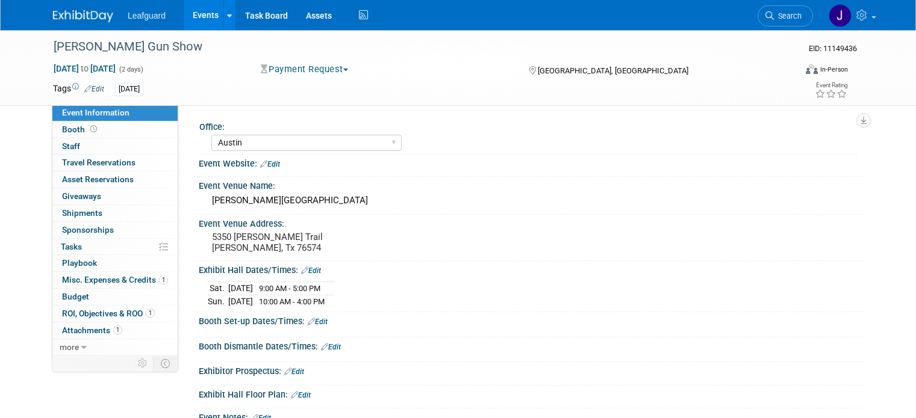
select select "Austin"
select select "No"
select select "Credit Card"
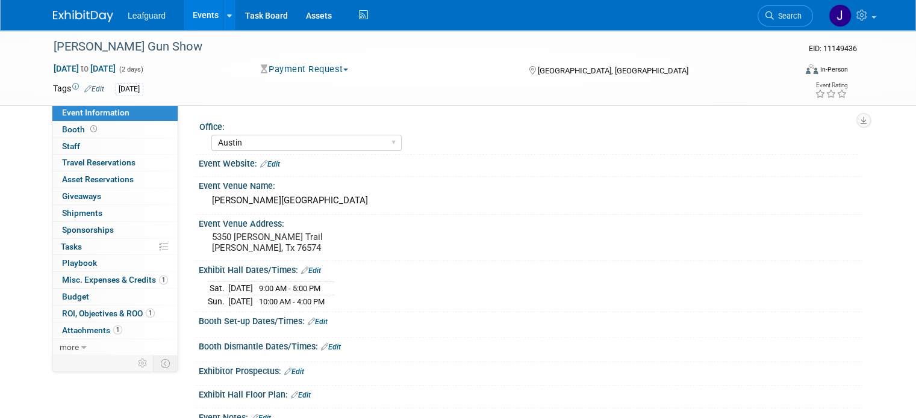
click at [328, 65] on button "Payment Request" at bounding box center [304, 69] width 96 height 13
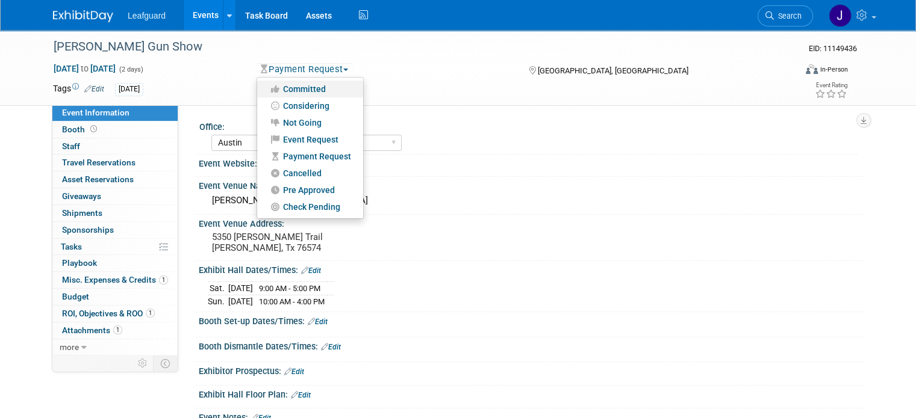
click at [303, 89] on link "Committed" at bounding box center [310, 89] width 106 height 17
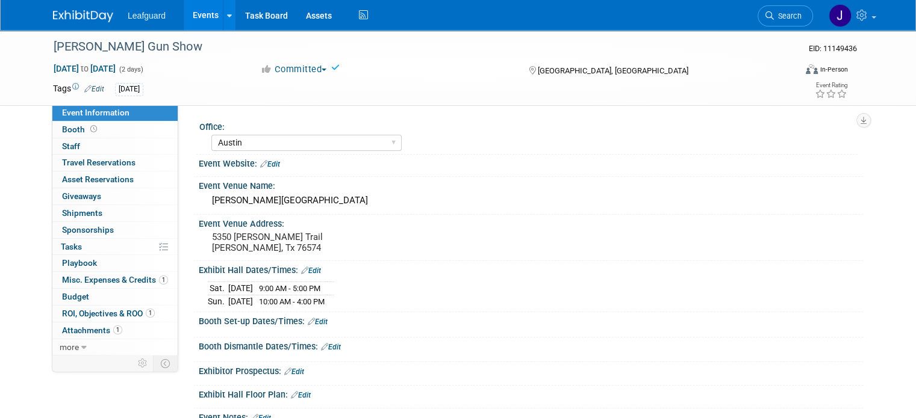
click at [79, 21] on img at bounding box center [83, 16] width 60 height 12
